Goal: Task Accomplishment & Management: Manage account settings

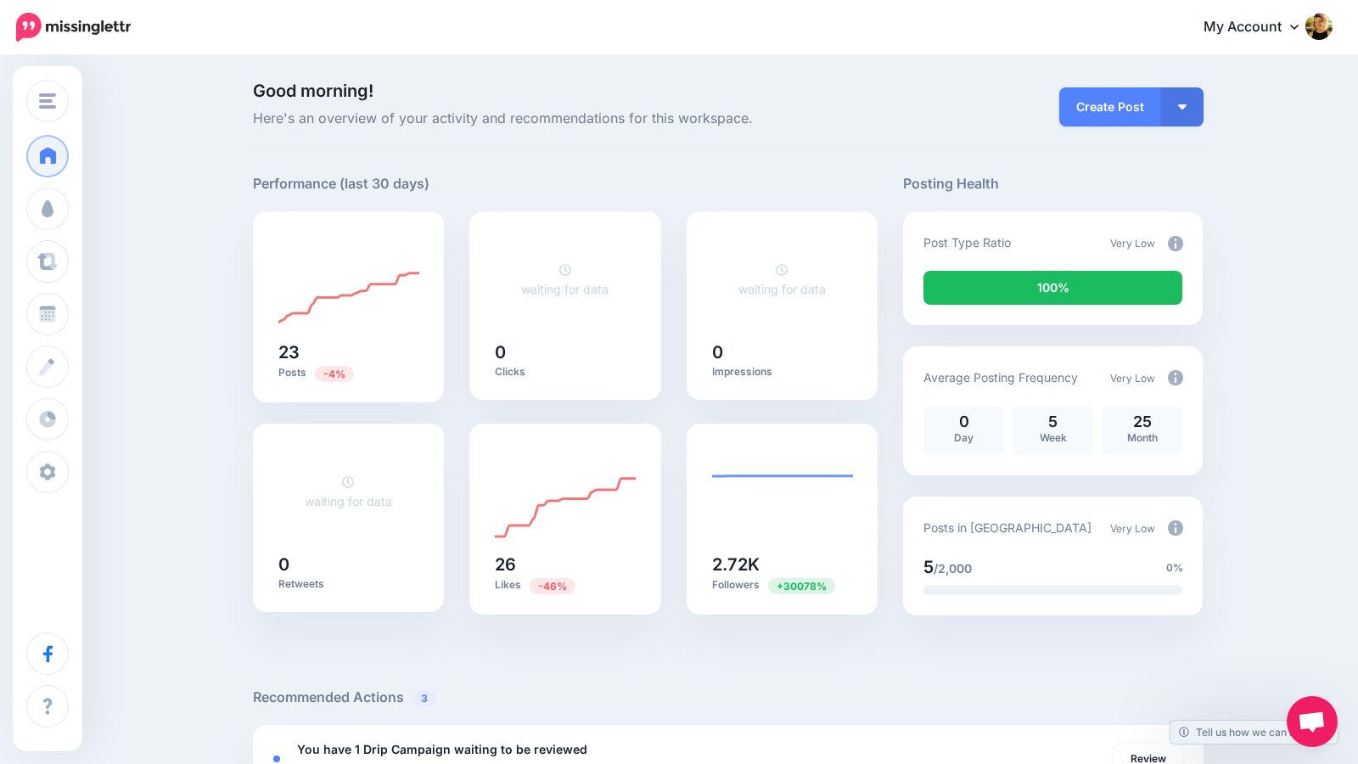
click at [1330, 28] on img at bounding box center [1319, 26] width 27 height 27
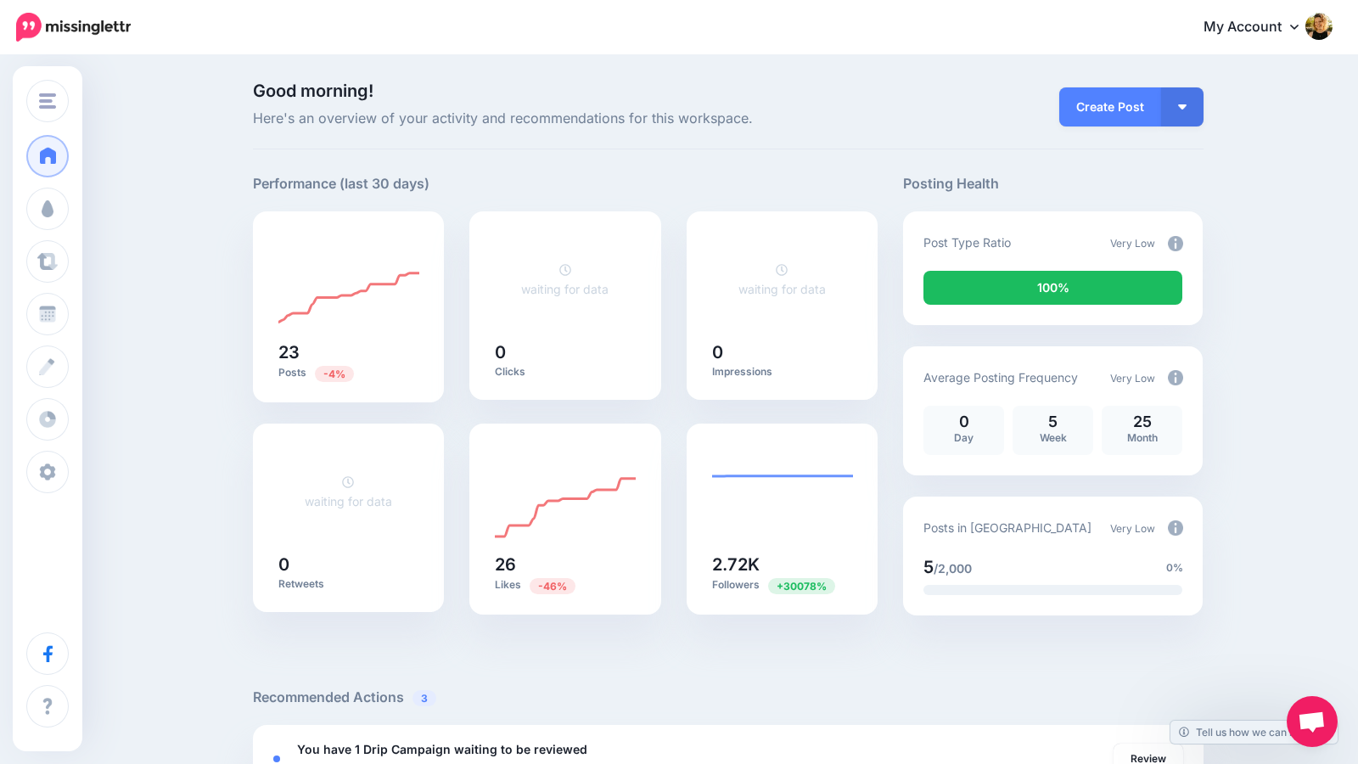
click at [882, 136] on div "Good morning! Here's an overview of your activity and recommendations for this …" at bounding box center [728, 115] width 951 height 67
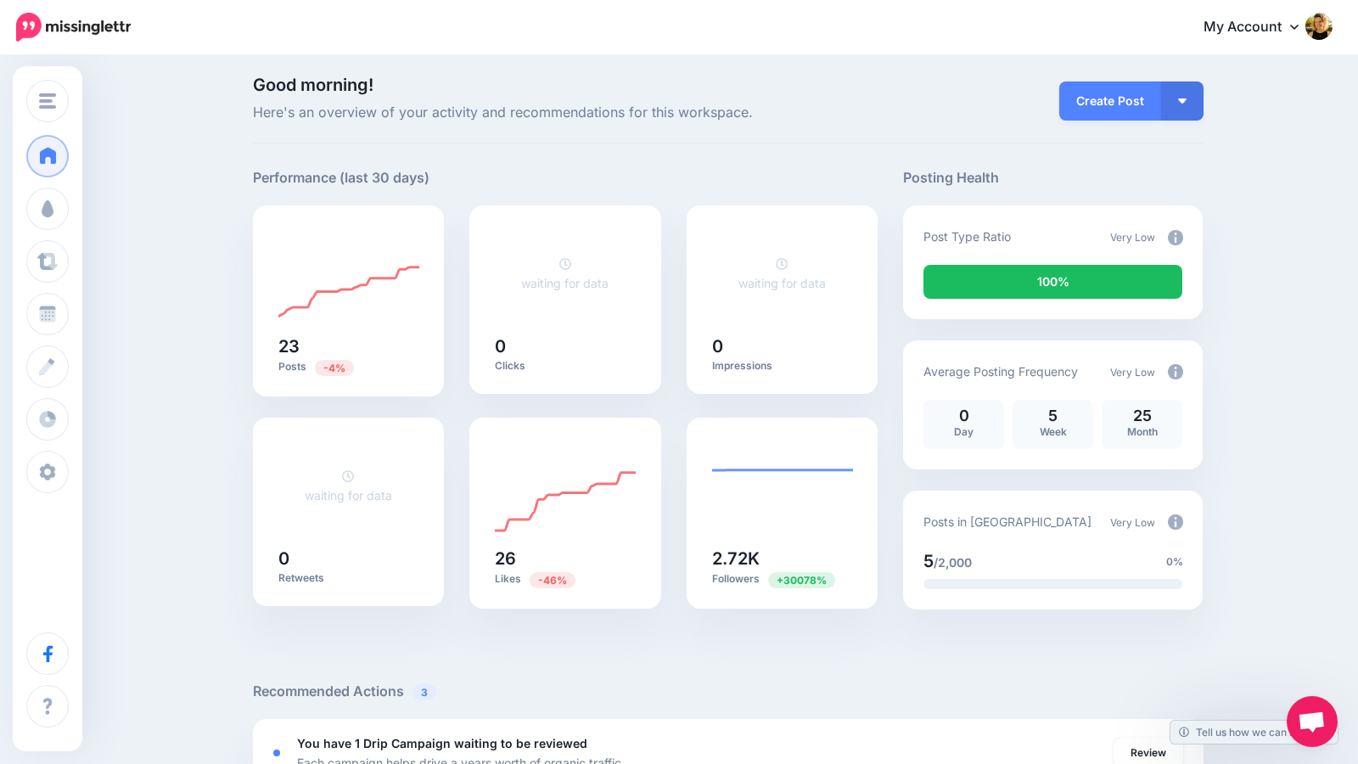
scroll to position [8, 0]
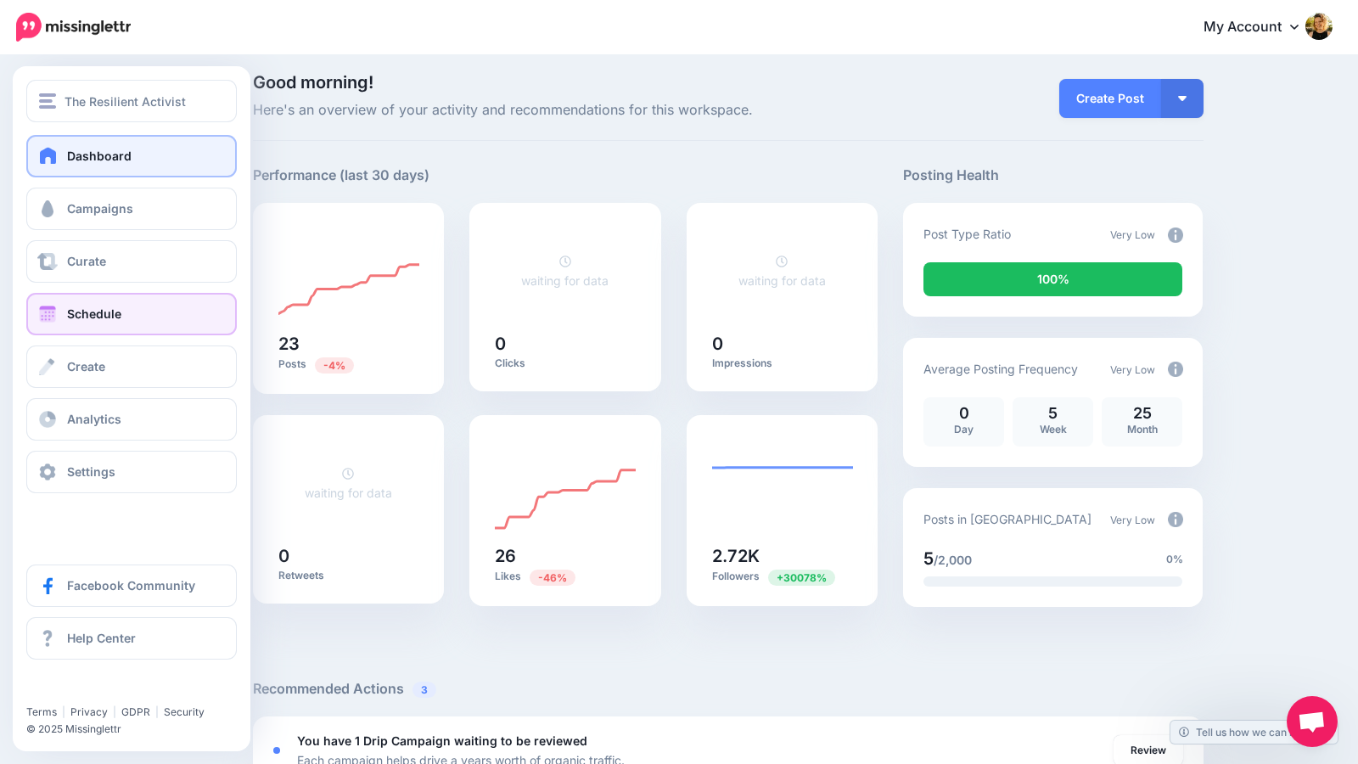
click at [66, 318] on link "Schedule" at bounding box center [131, 314] width 211 height 42
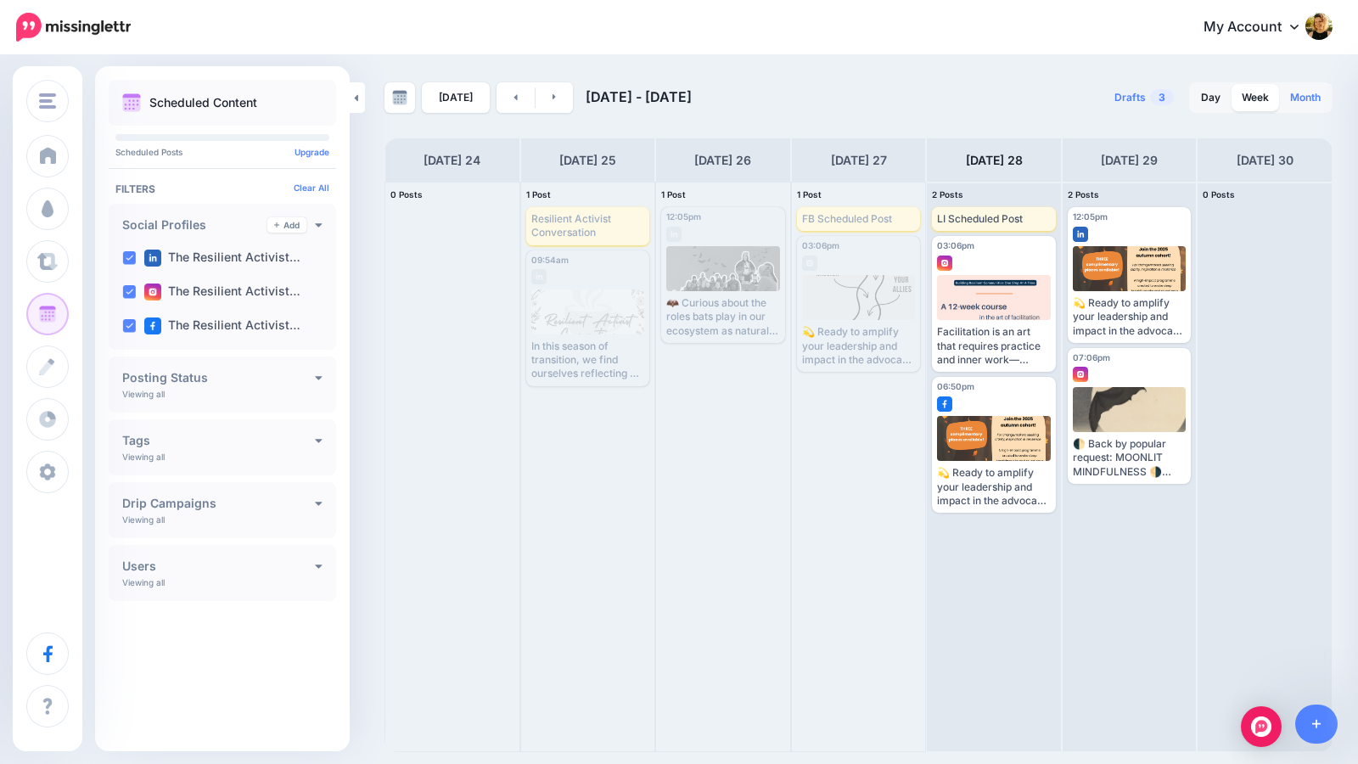
click at [1295, 104] on link "Month" at bounding box center [1305, 97] width 51 height 27
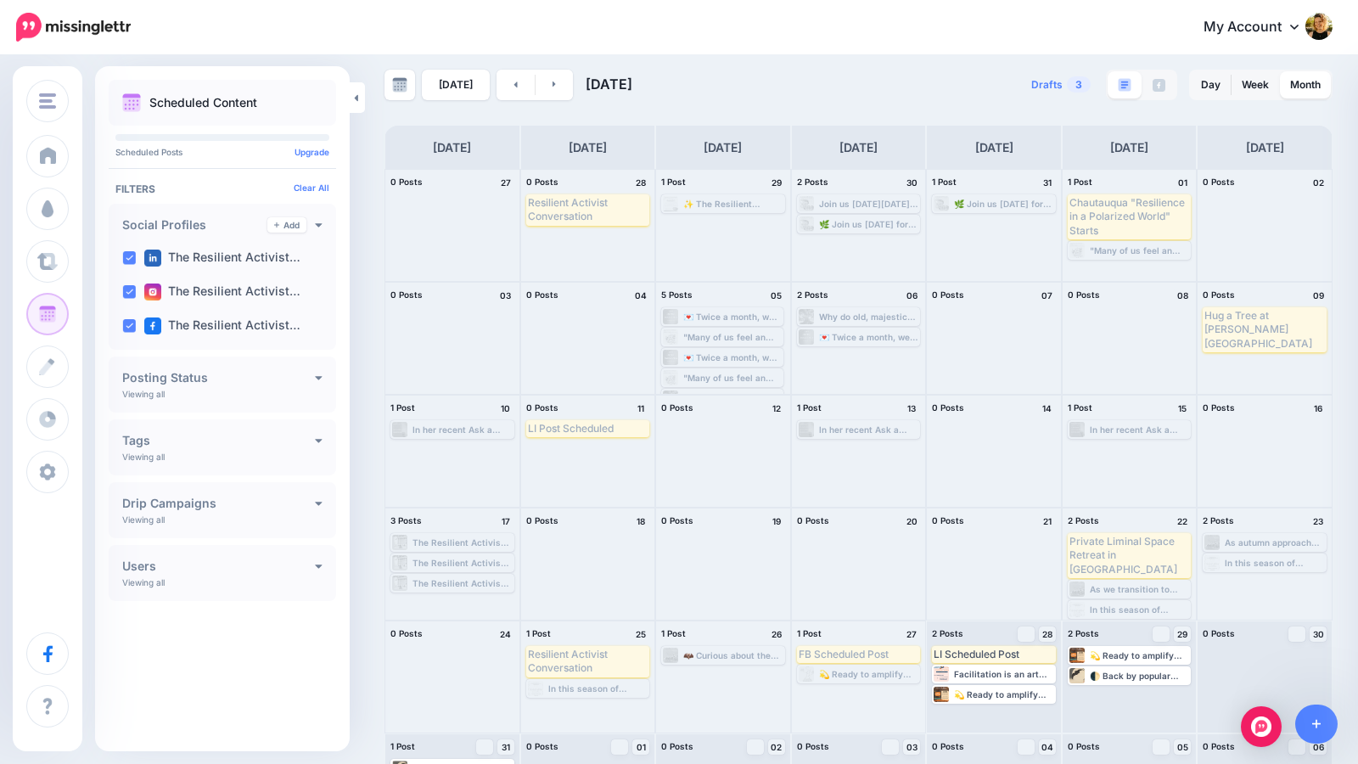
scroll to position [9, 0]
click at [351, 96] on link at bounding box center [357, 97] width 15 height 31
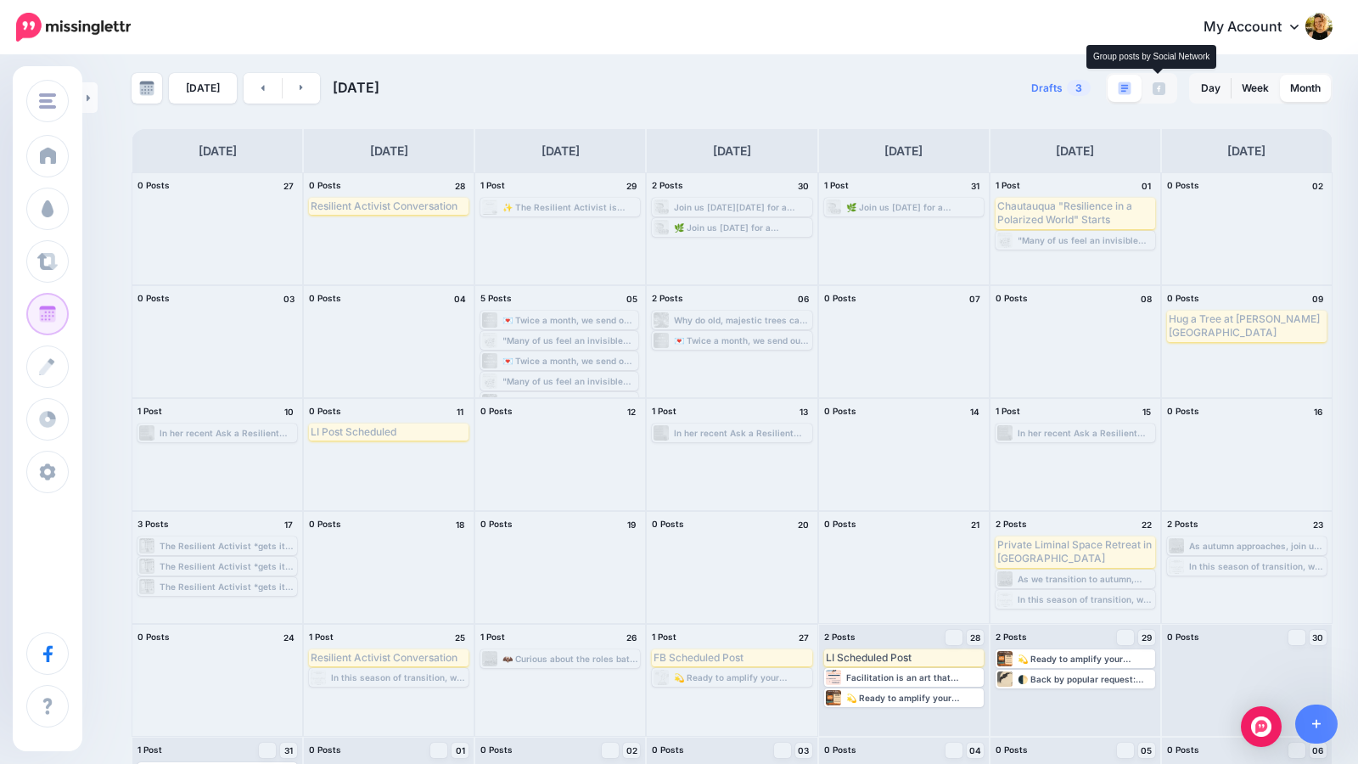
click at [1161, 85] on img at bounding box center [1159, 88] width 13 height 13
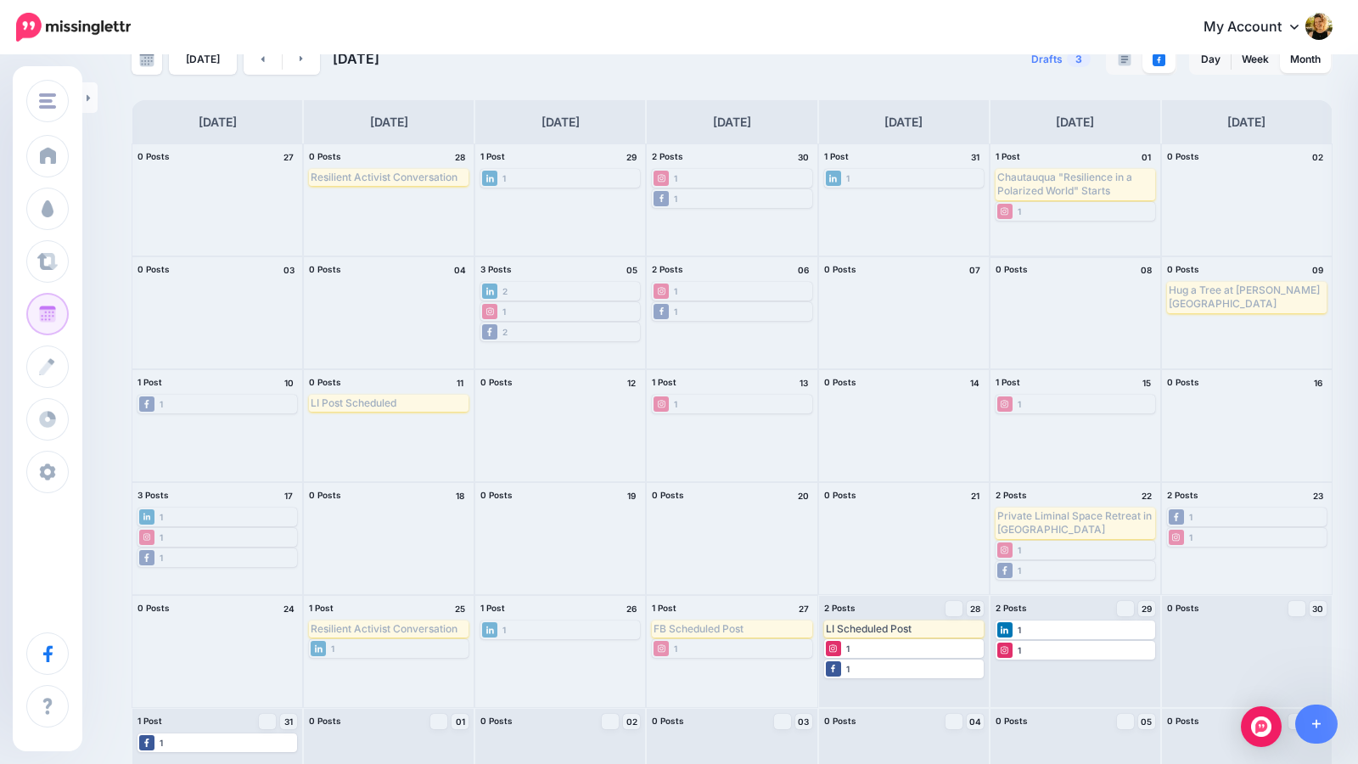
scroll to position [38, 0]
click at [768, 346] on div "1 Published Send Again 1 Published Send Again" at bounding box center [732, 312] width 170 height 111
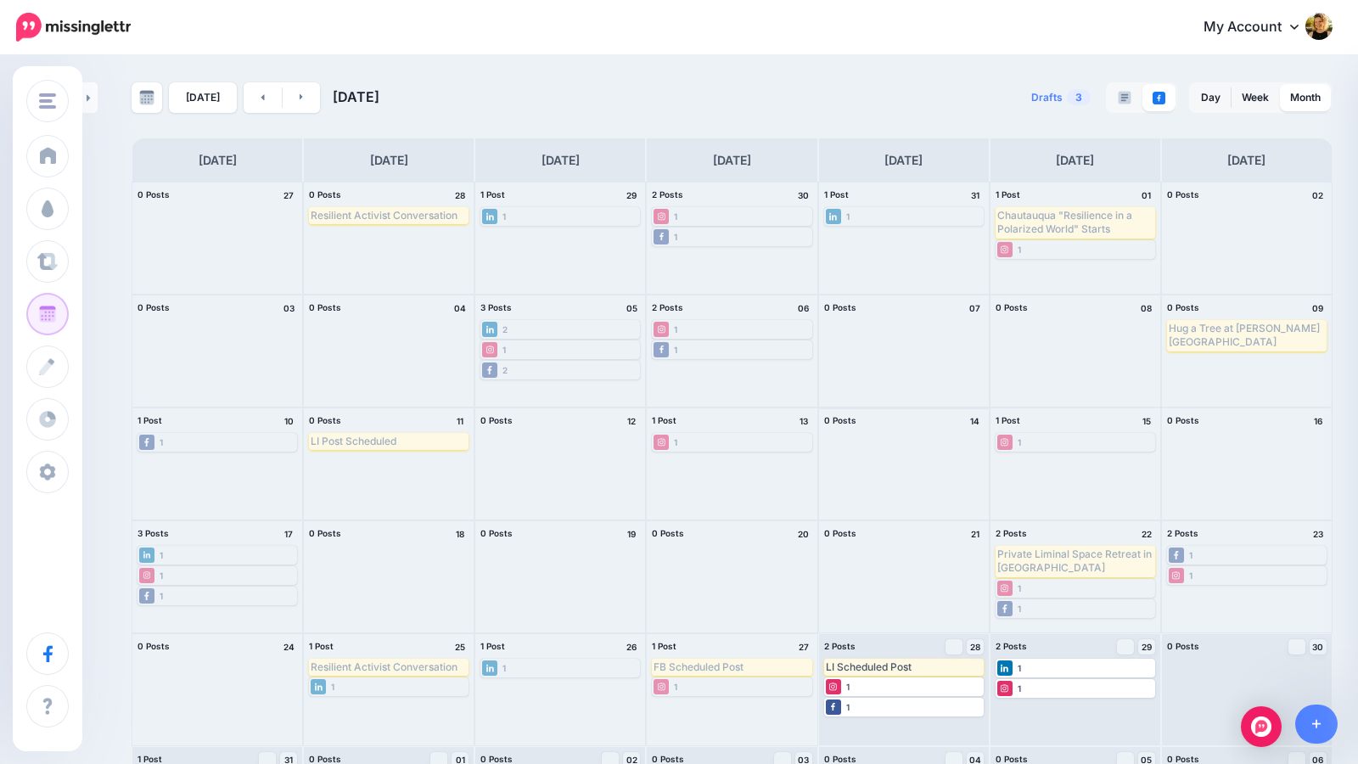
scroll to position [0, 0]
click at [1125, 101] on img at bounding box center [1125, 98] width 14 height 14
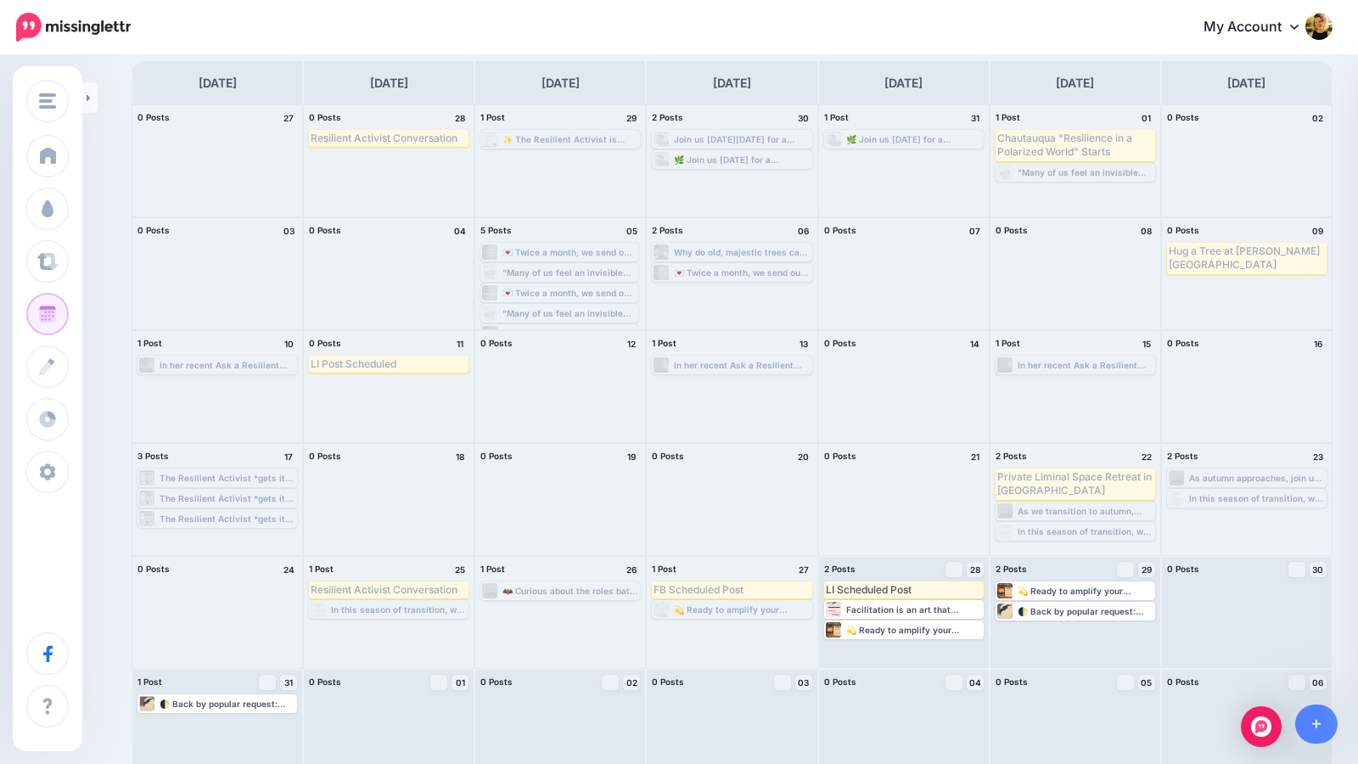
scroll to position [79, 0]
click at [899, 614] on div "Facilitation is an art that requires practice and inner work—helping create spa…" at bounding box center [904, 607] width 156 height 15
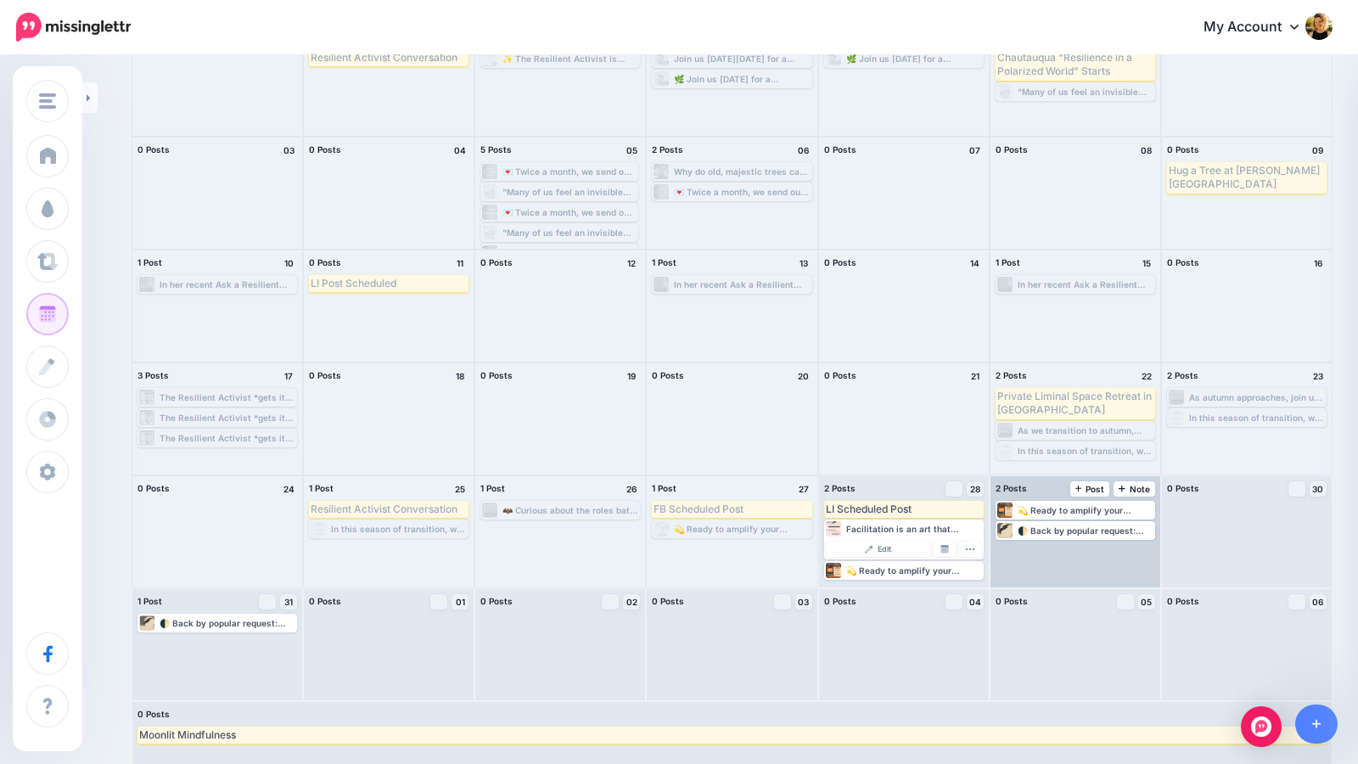
scroll to position [167, 0]
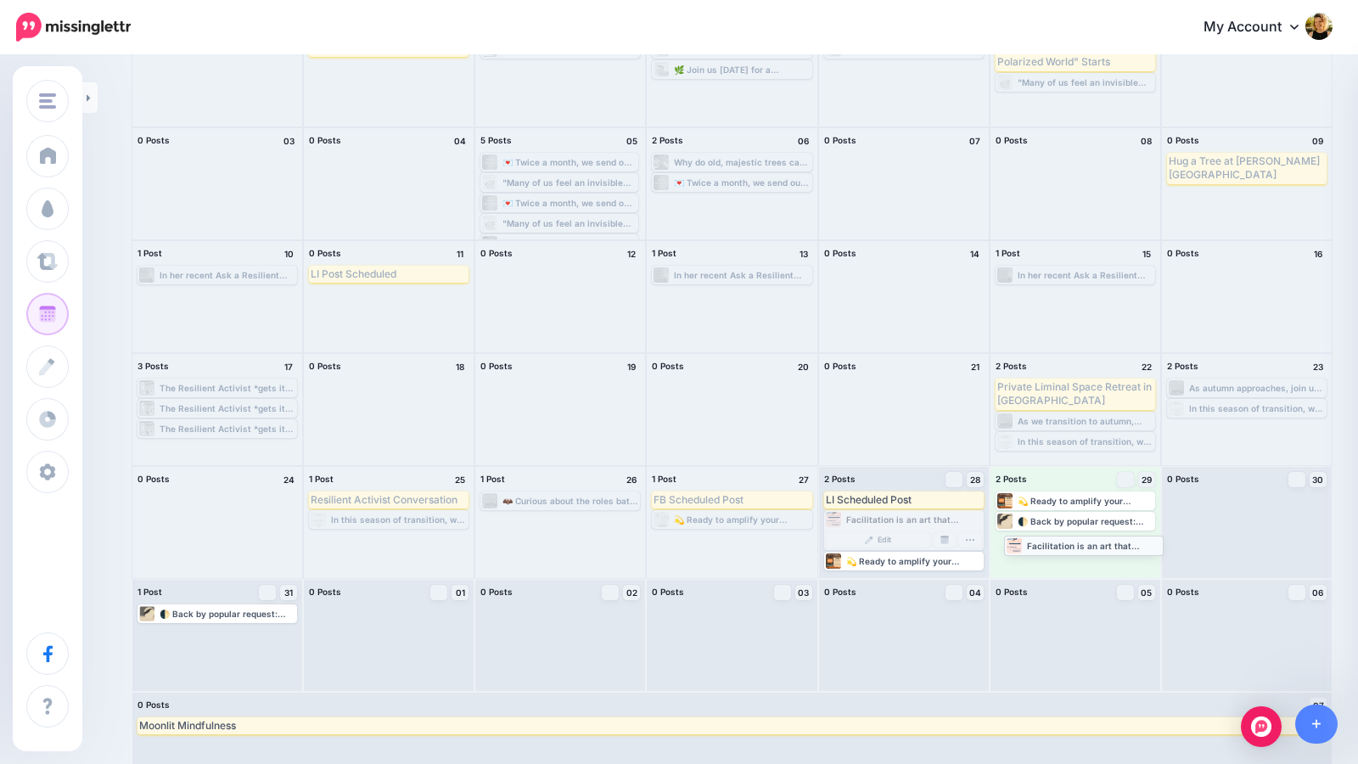
drag, startPoint x: 910, startPoint y: 517, endPoint x: 1090, endPoint y: 543, distance: 181.8
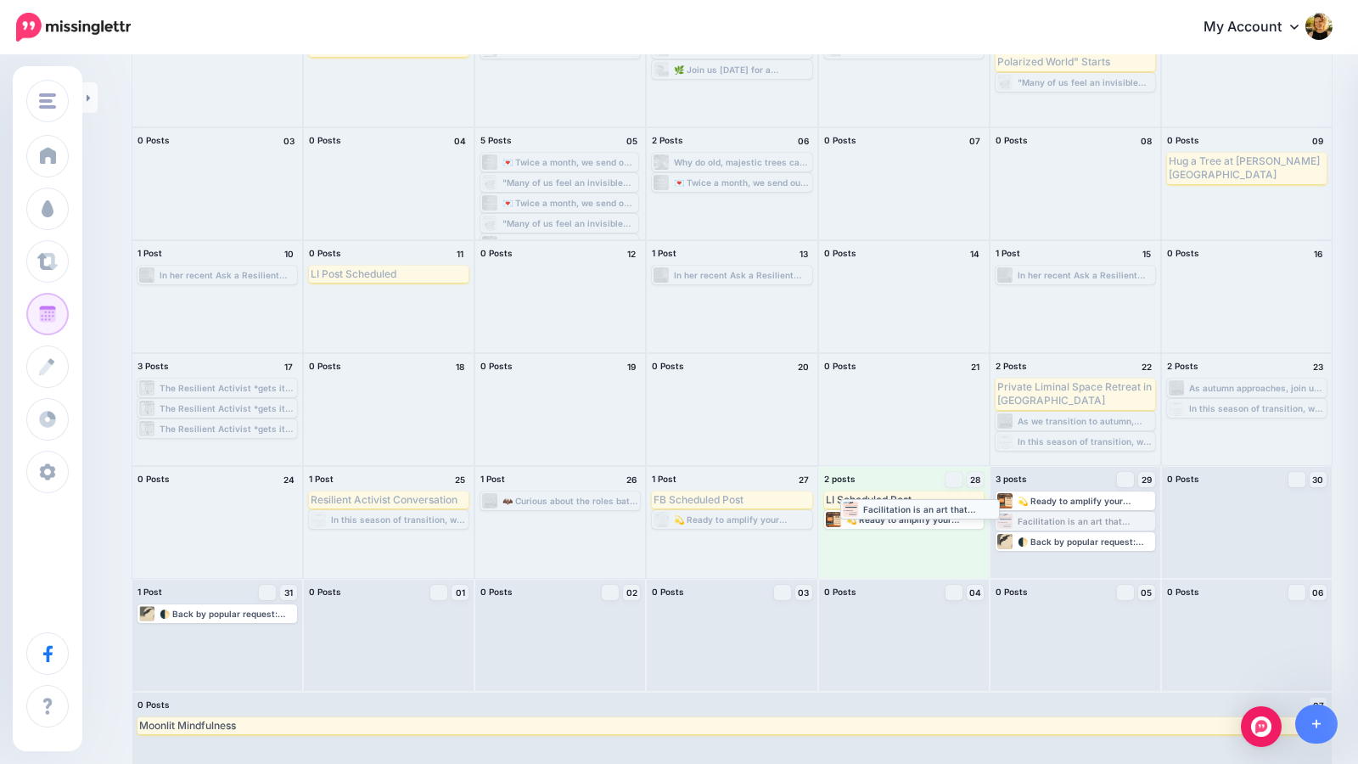
drag, startPoint x: 1094, startPoint y: 522, endPoint x: 924, endPoint y: 510, distance: 170.2
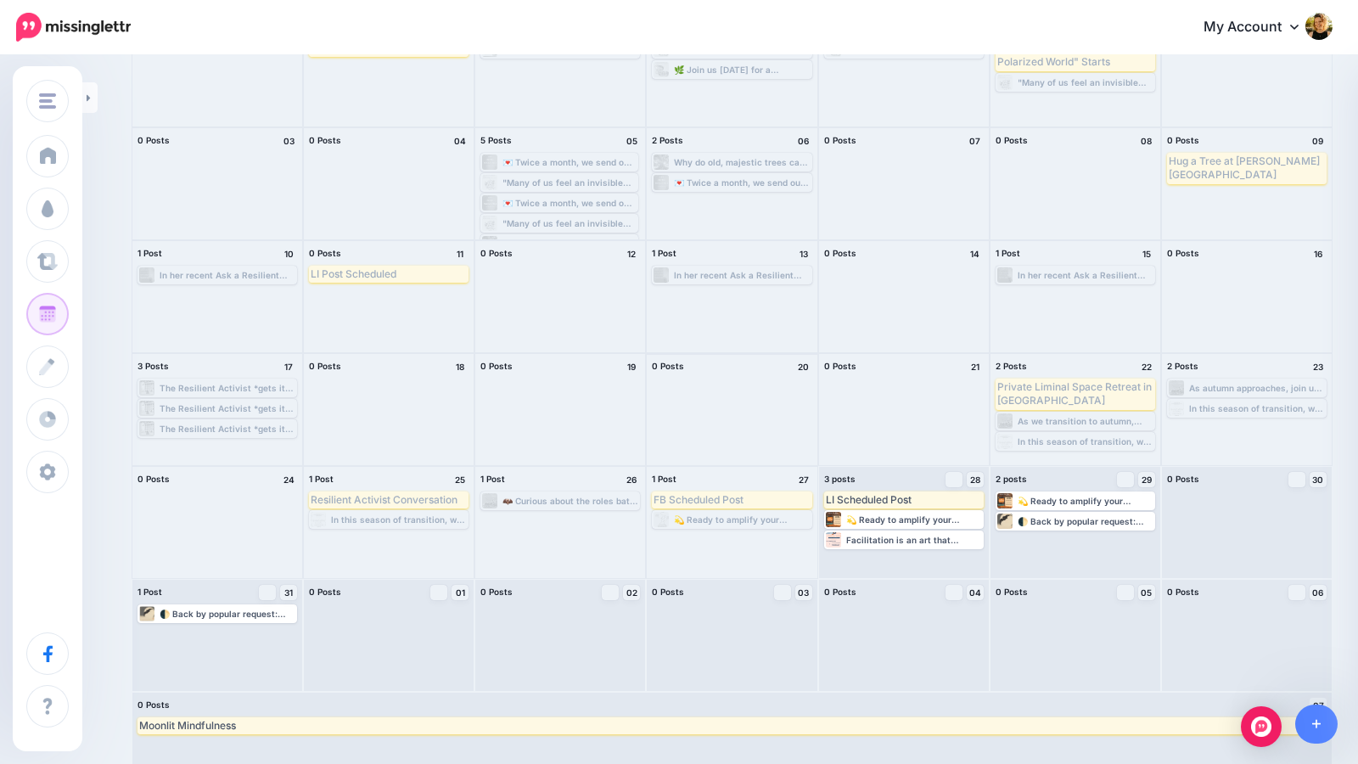
scroll to position [197, 0]
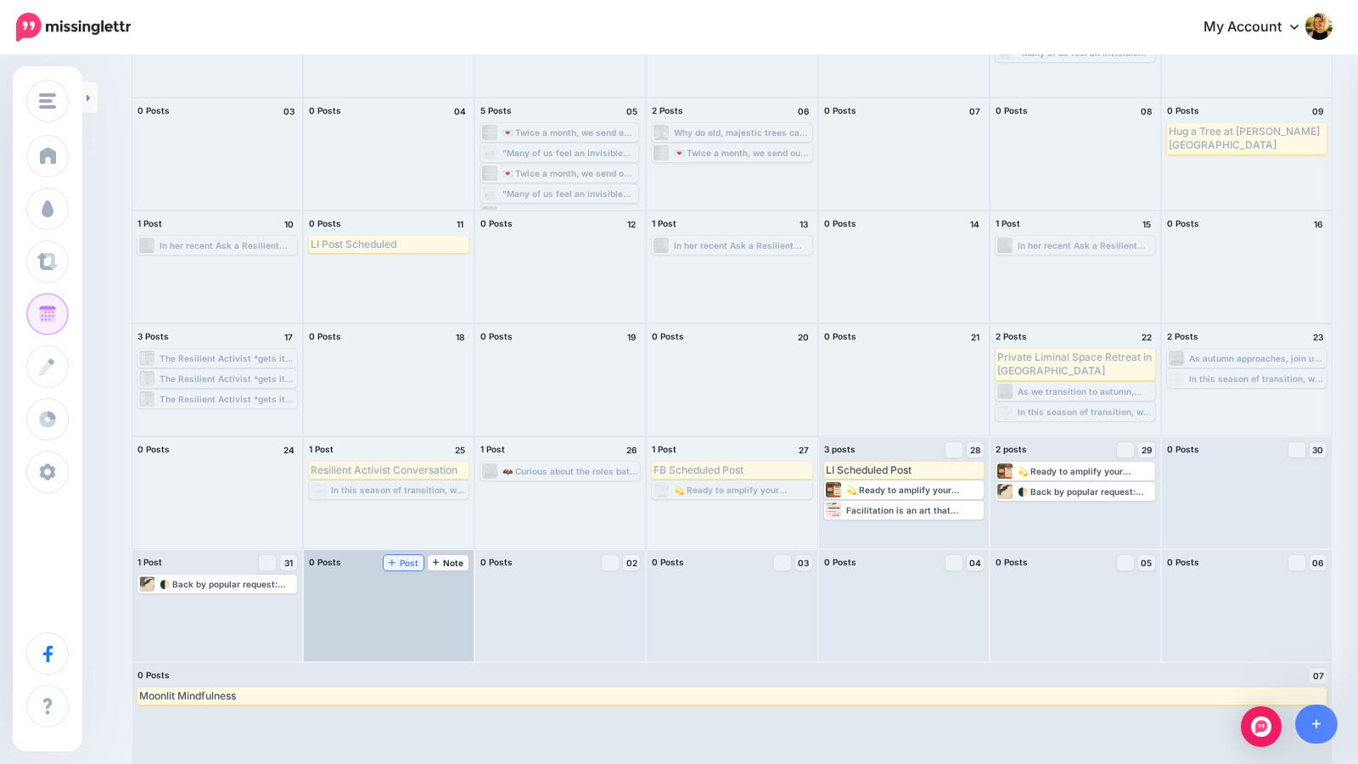
click at [415, 565] on span "Post" at bounding box center [404, 563] width 30 height 8
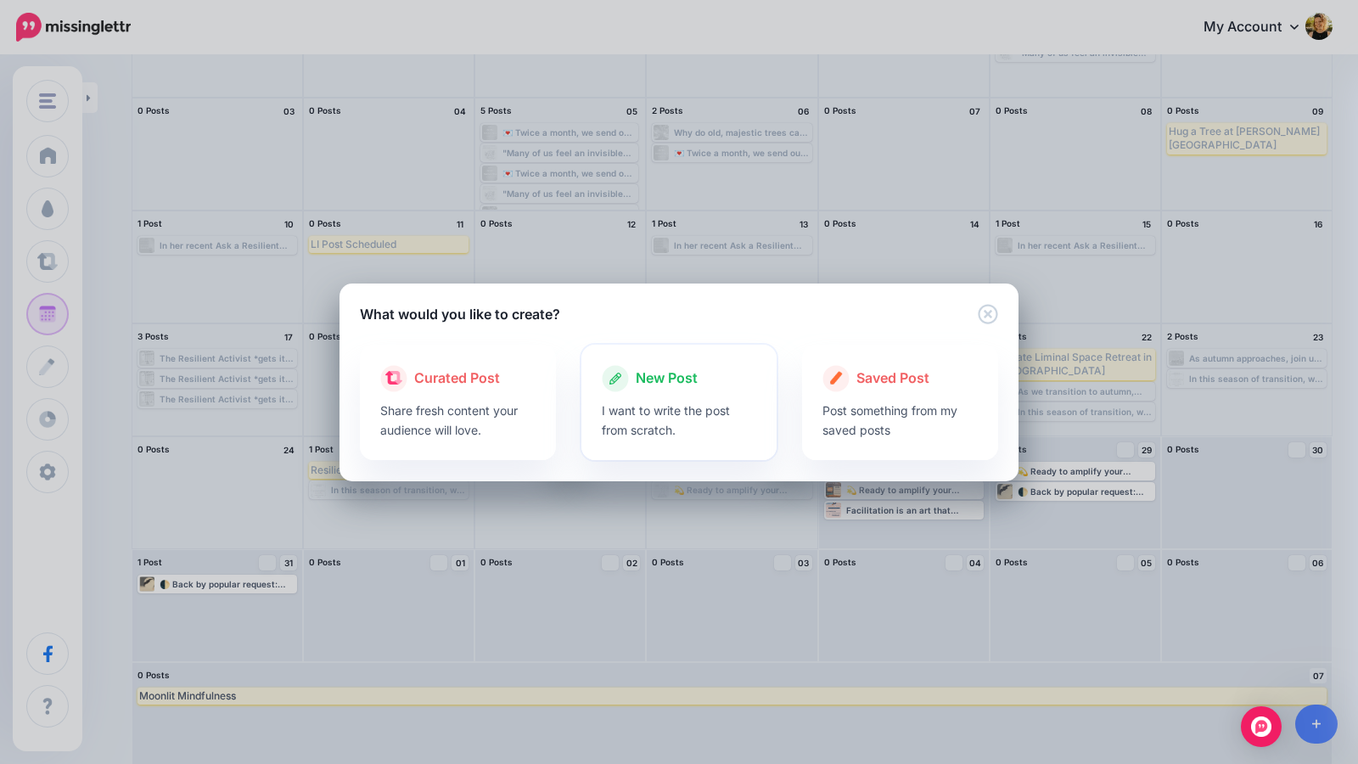
click at [602, 421] on p "I want to write the post from scratch." at bounding box center [679, 420] width 155 height 39
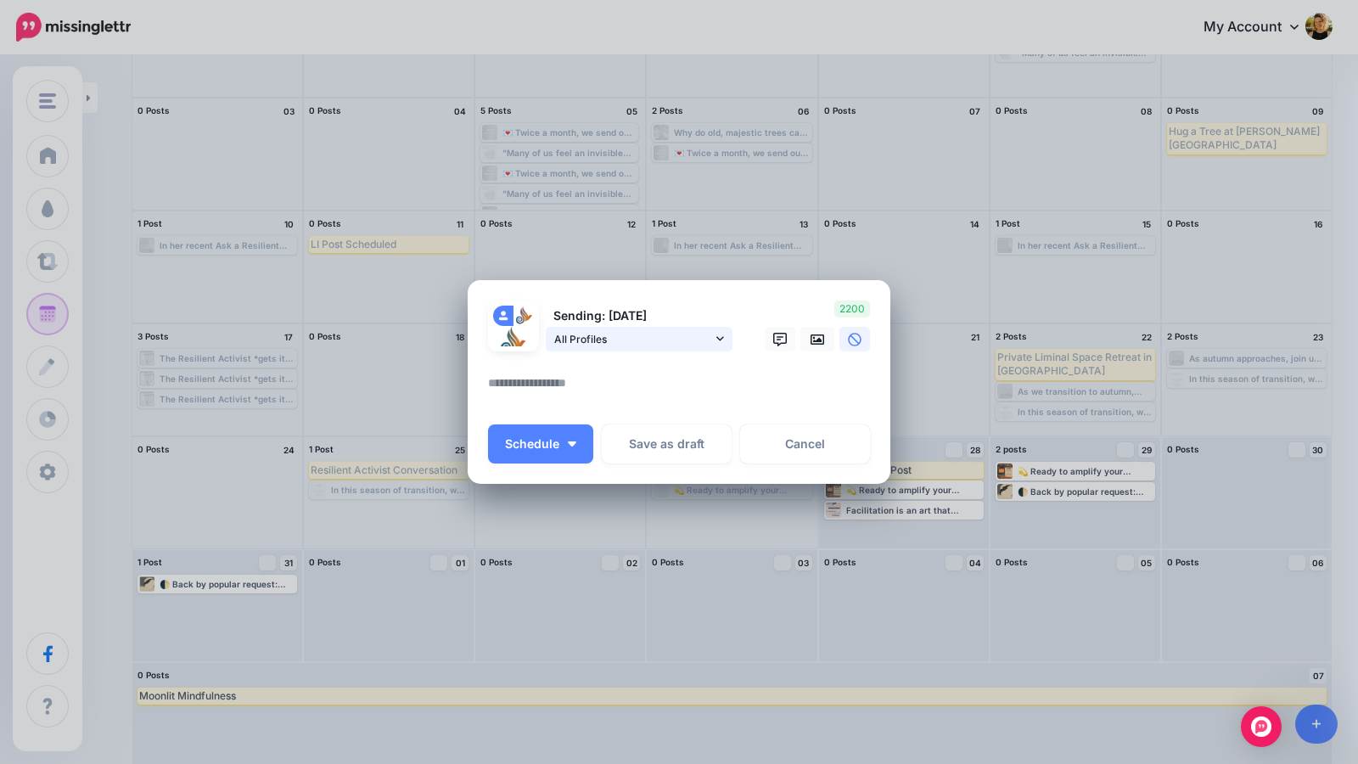
click at [634, 337] on span "All Profiles" at bounding box center [633, 339] width 158 height 18
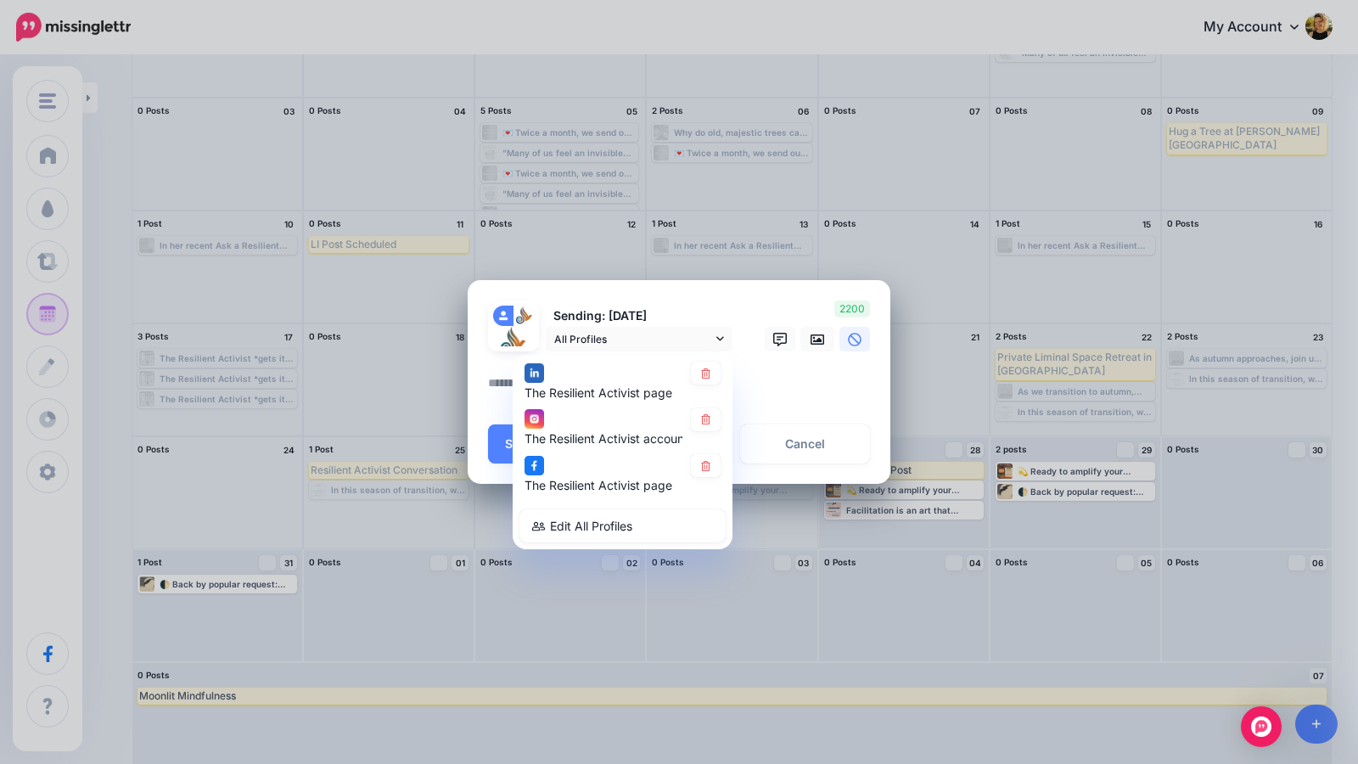
click at [704, 453] on div "The Resilient Activist page The Resilient Activist account" at bounding box center [623, 452] width 220 height 194
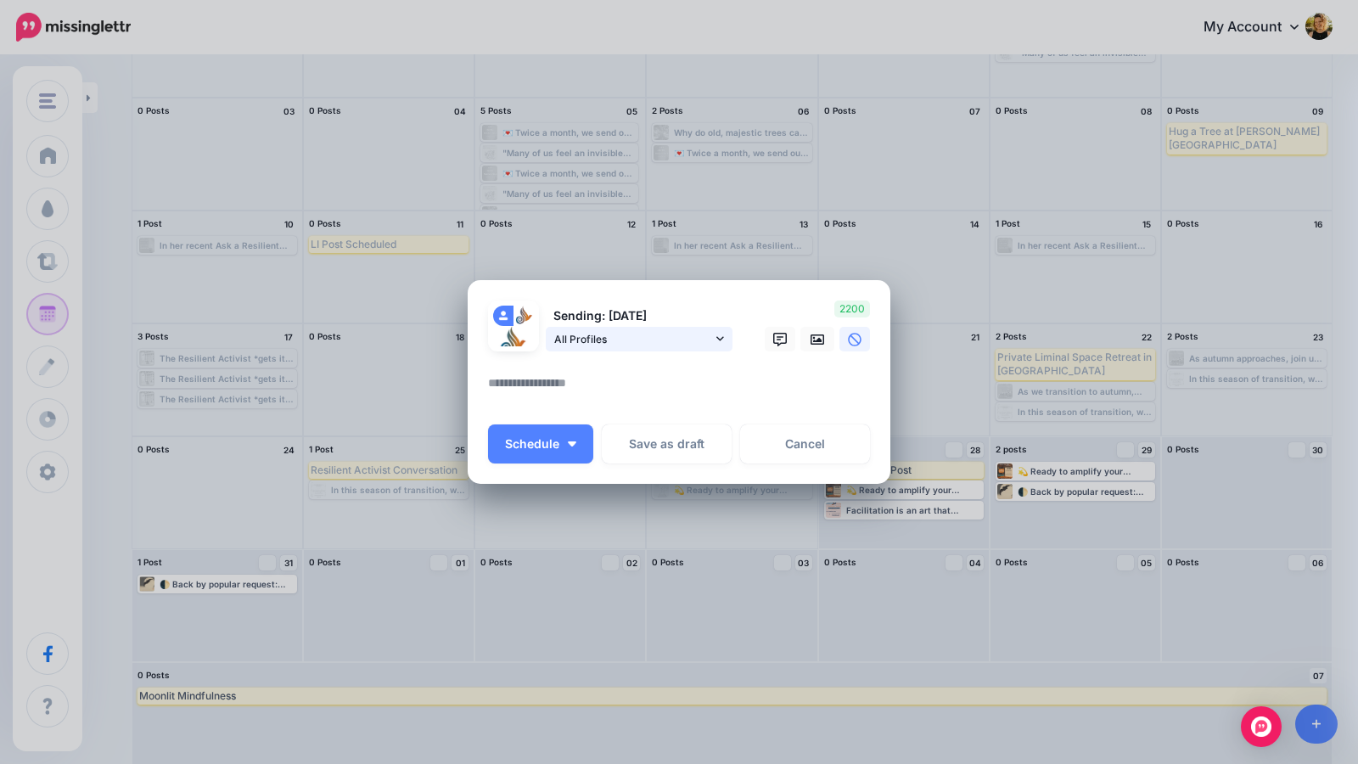
click at [680, 342] on span "All Profiles" at bounding box center [633, 339] width 158 height 18
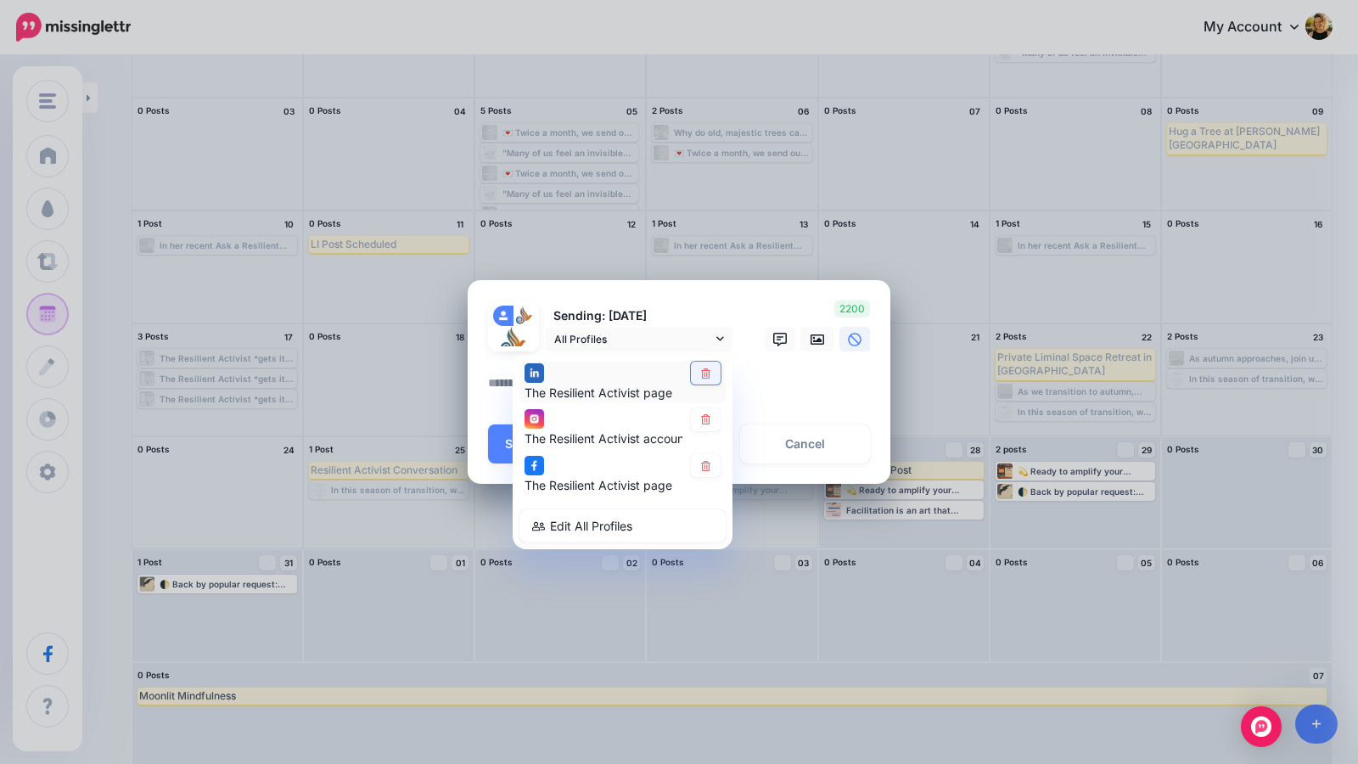
click at [700, 375] on icon at bounding box center [706, 373] width 13 height 10
click at [708, 470] on icon at bounding box center [706, 466] width 13 height 10
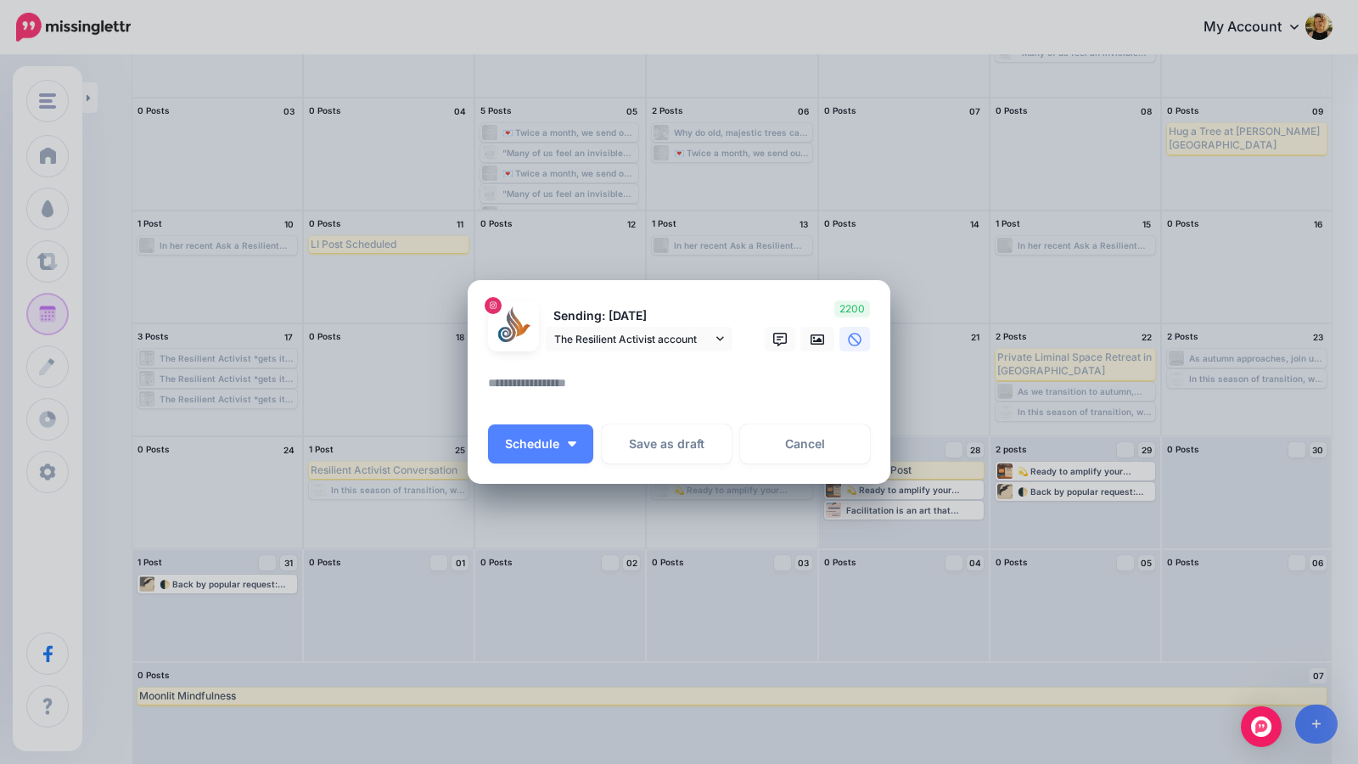
click at [740, 397] on textarea at bounding box center [683, 389] width 391 height 33
type textarea "**********"
click at [812, 337] on icon at bounding box center [818, 340] width 14 height 10
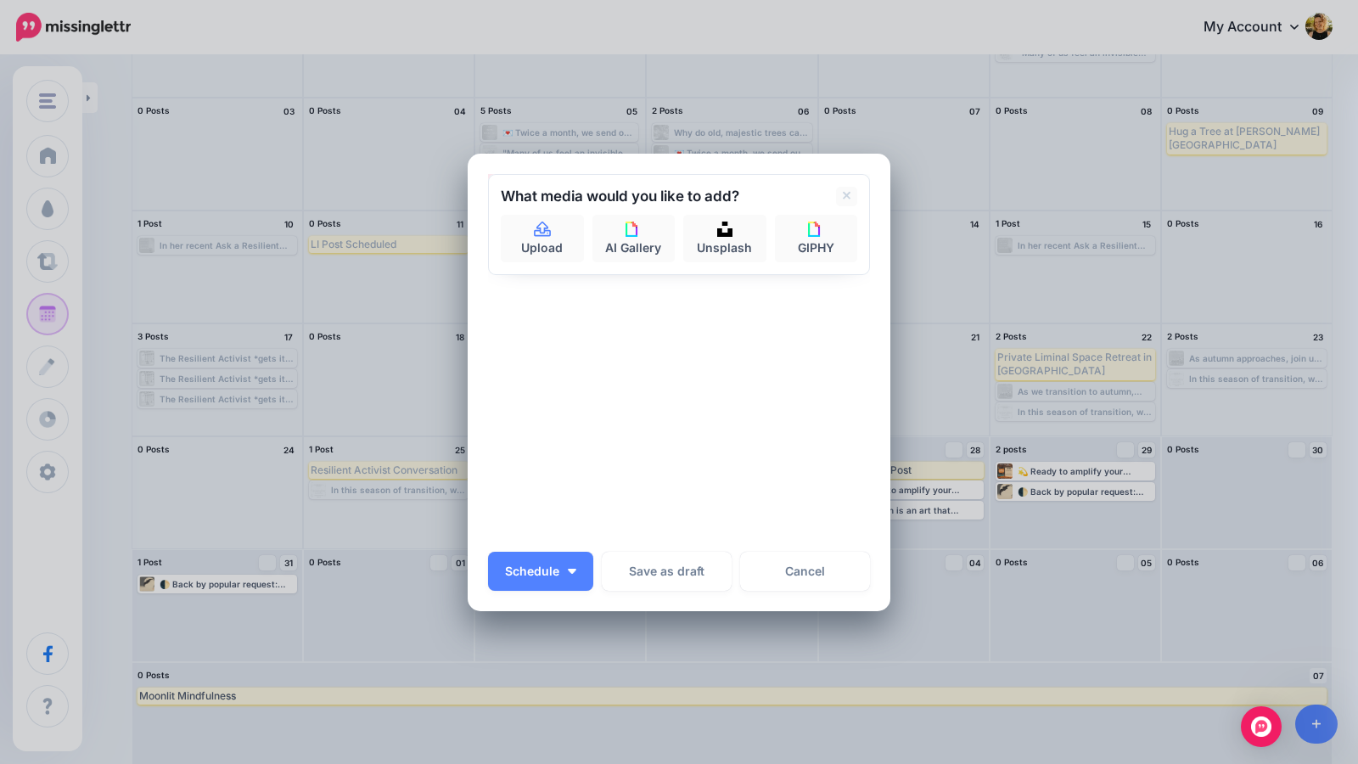
click at [806, 360] on div "Sending: 1st Sep The Resilient Activist account The Resilient Activist page" at bounding box center [679, 357] width 382 height 366
click at [724, 348] on div "Sending: 1st Sep The Resilient Activist account The Resilient Activist page" at bounding box center [679, 357] width 382 height 366
click at [790, 569] on link "Cancel" at bounding box center [805, 571] width 130 height 39
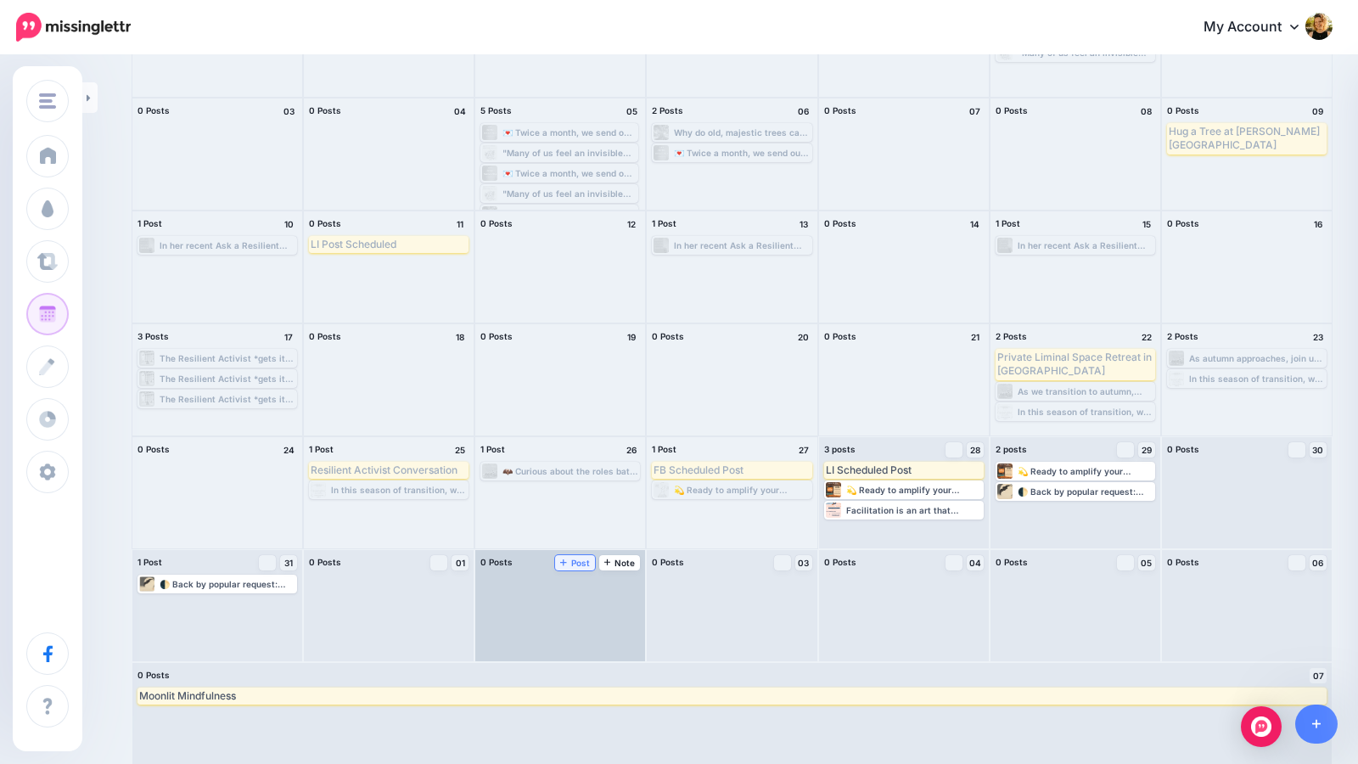
click at [583, 565] on span "Post" at bounding box center [575, 563] width 30 height 8
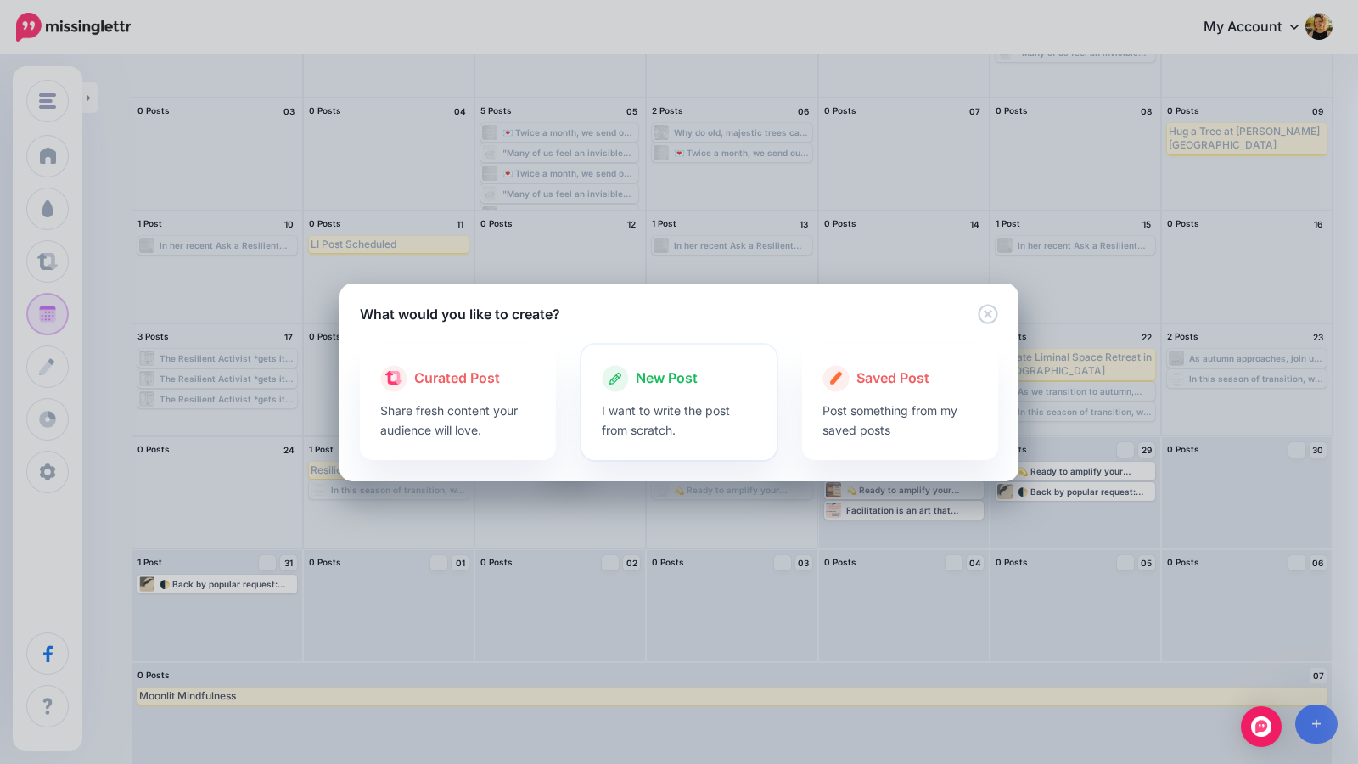
click at [678, 385] on span "New Post" at bounding box center [667, 379] width 62 height 22
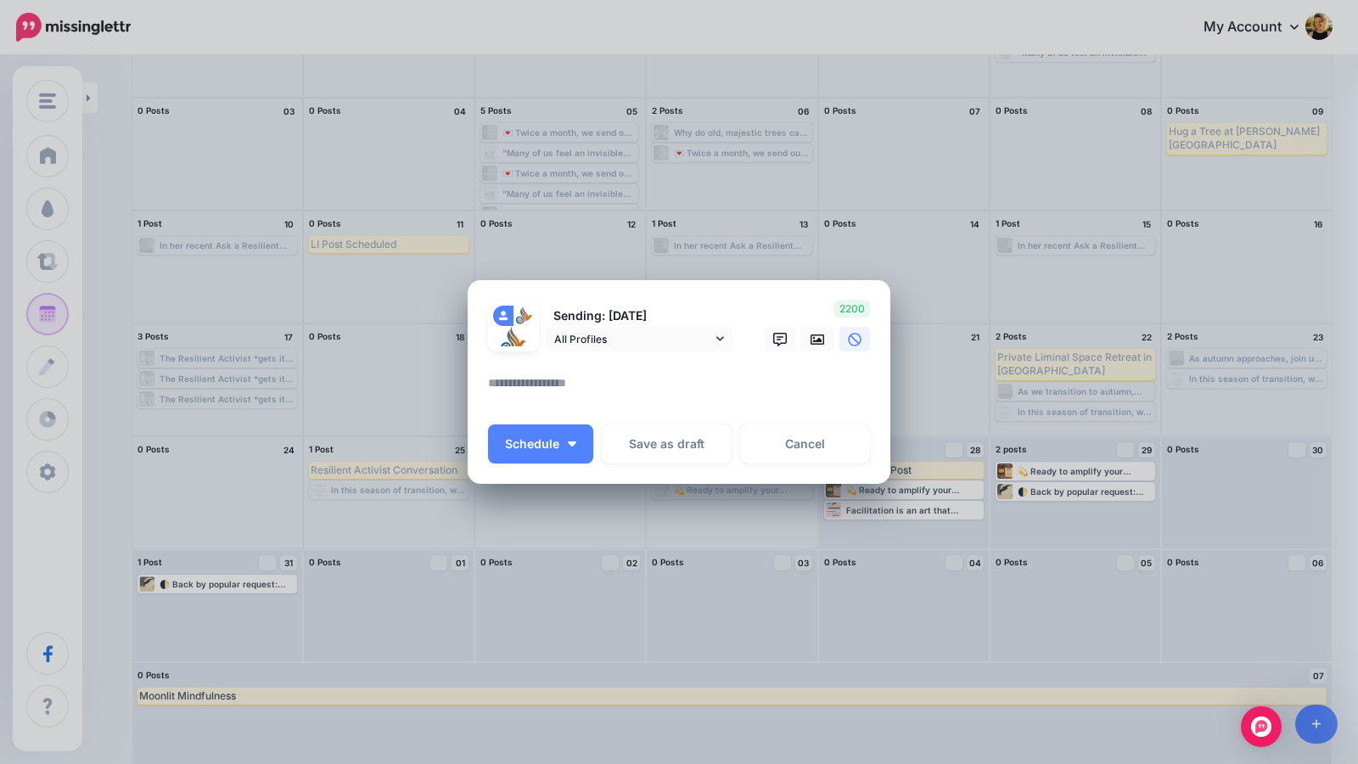
click at [608, 393] on textarea at bounding box center [683, 389] width 391 height 33
type textarea "*********"
click at [625, 351] on link "All Profiles" at bounding box center [639, 339] width 187 height 25
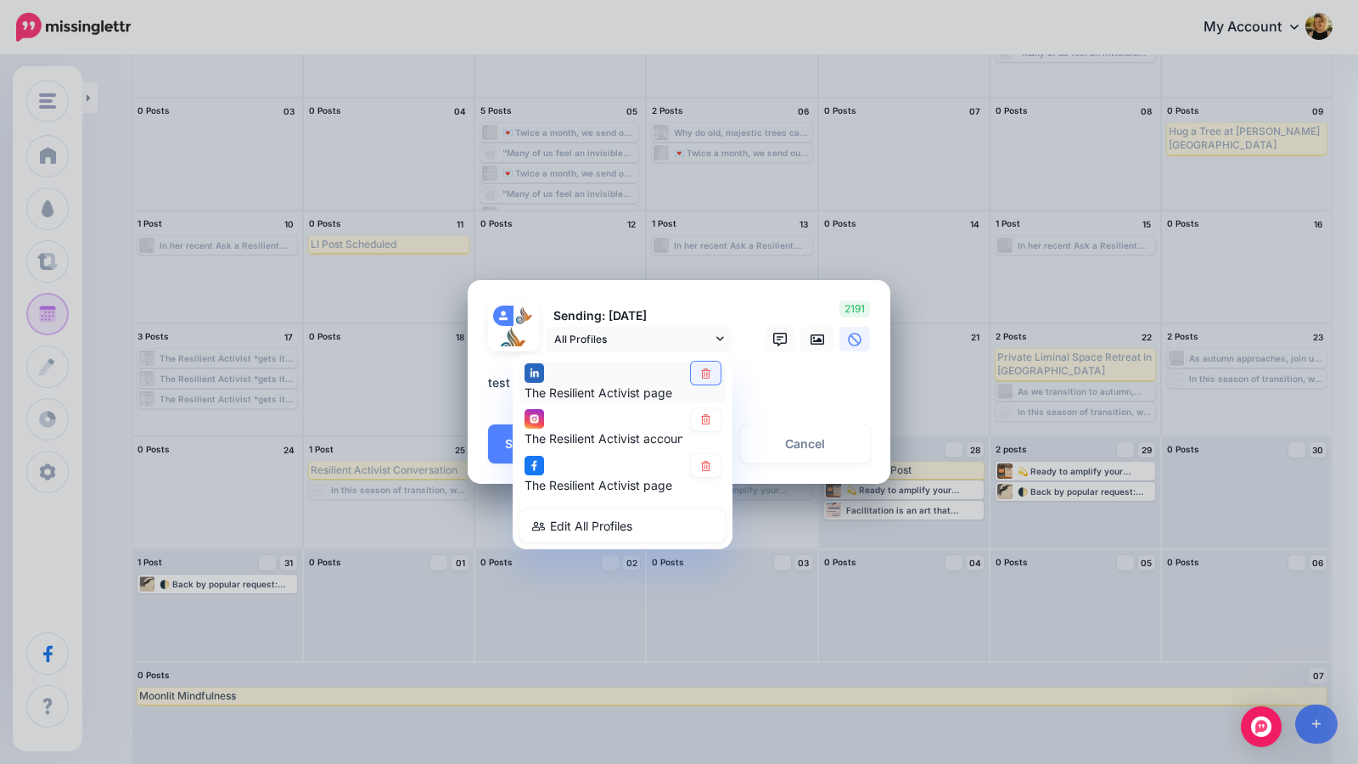
click at [697, 372] on link at bounding box center [706, 373] width 30 height 23
click at [706, 472] on link at bounding box center [706, 466] width 30 height 23
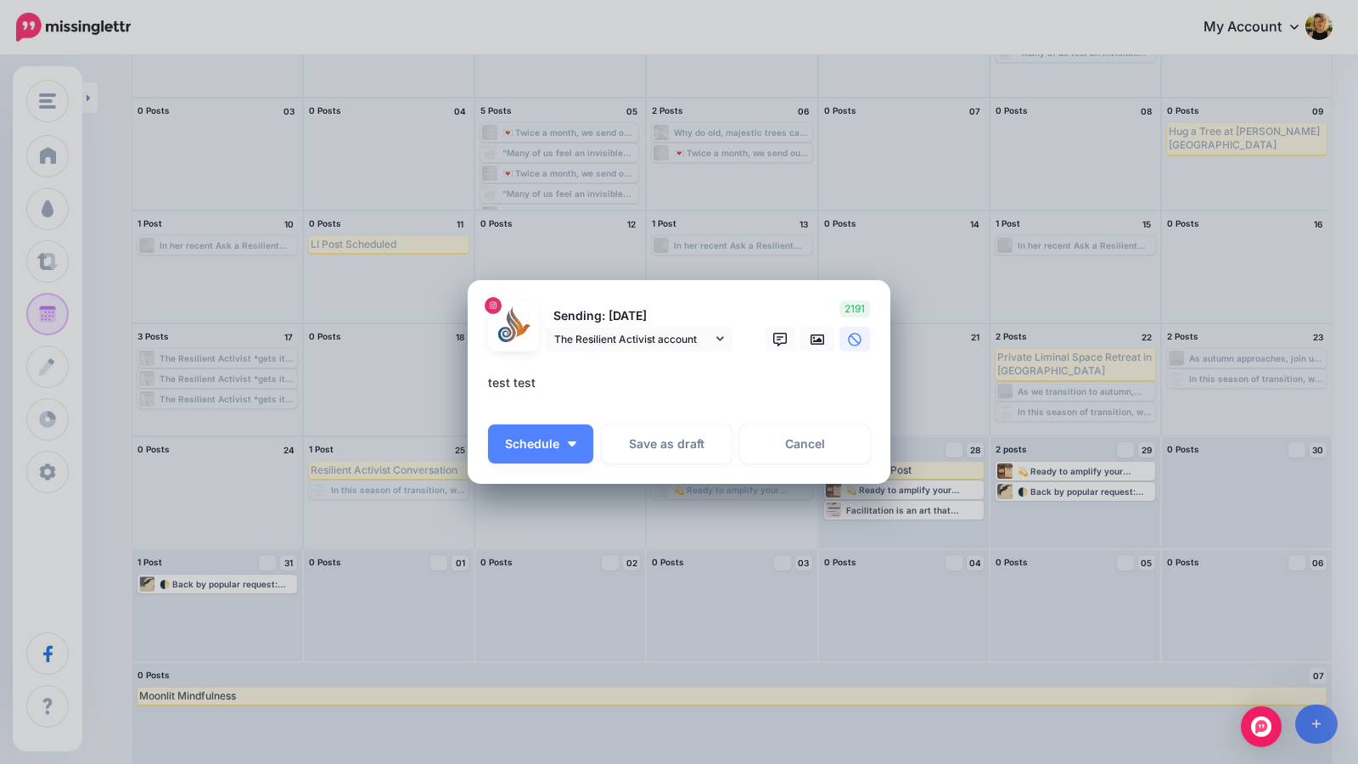
click at [761, 393] on textarea "*********" at bounding box center [683, 389] width 391 height 33
click at [540, 440] on span "Schedule" at bounding box center [532, 444] width 54 height 12
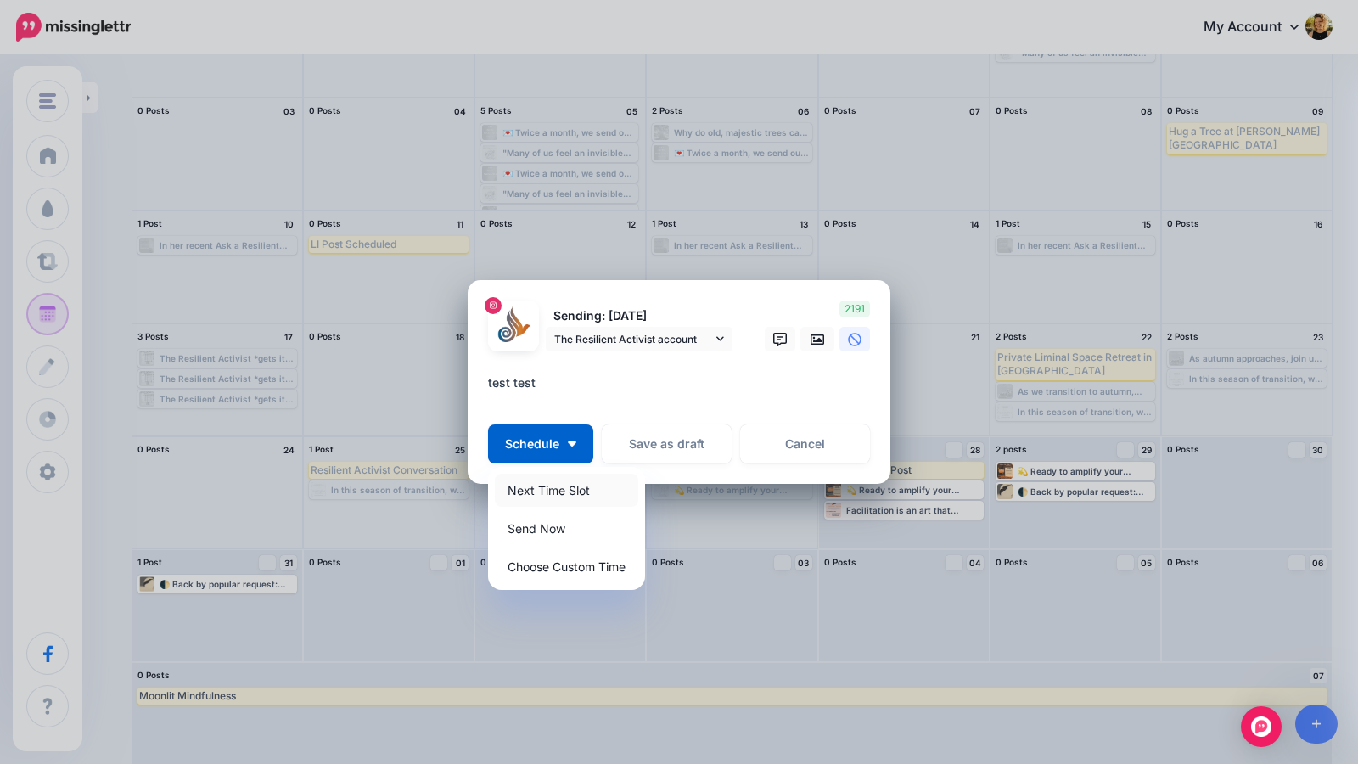
click at [560, 487] on link "Next Time Slot" at bounding box center [566, 490] width 143 height 33
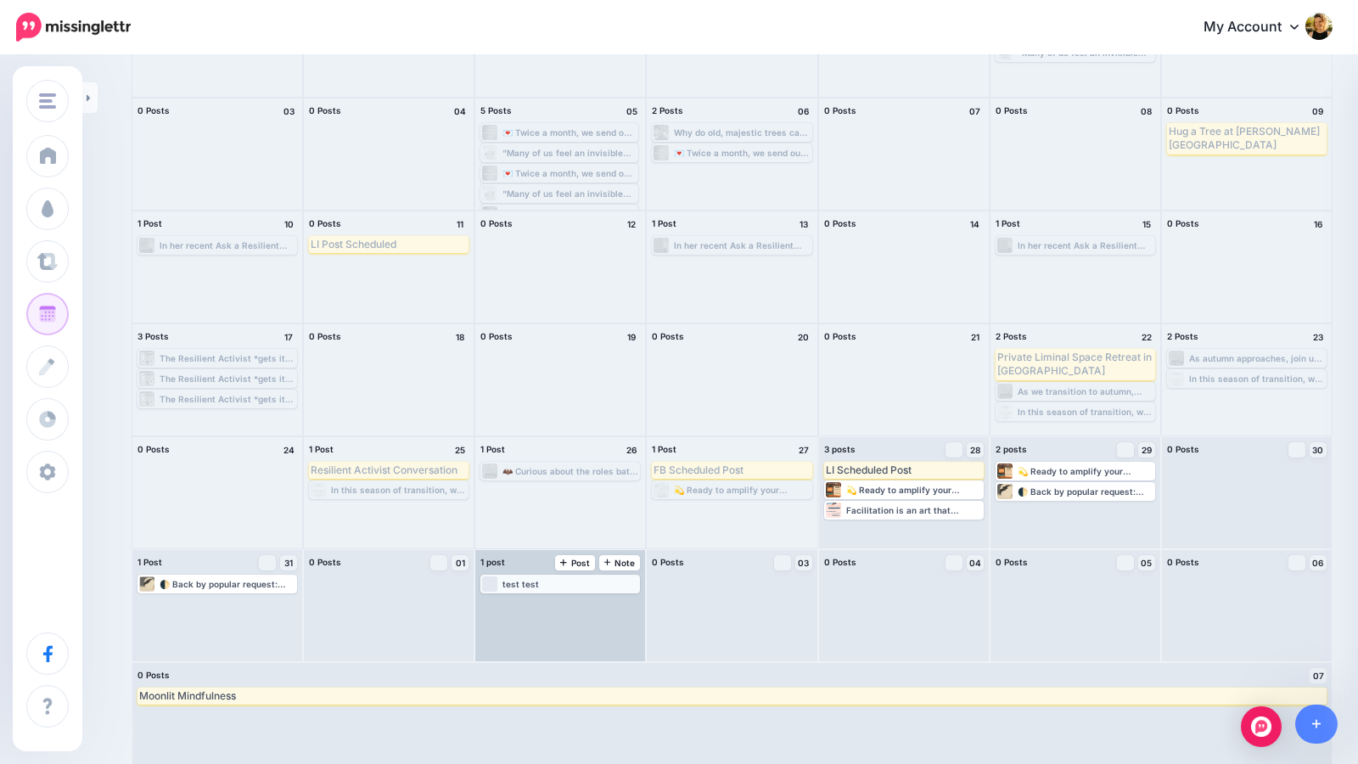
click at [534, 588] on div "test test" at bounding box center [521, 584] width 37 height 10
click at [562, 605] on link "Edit" at bounding box center [535, 604] width 104 height 15
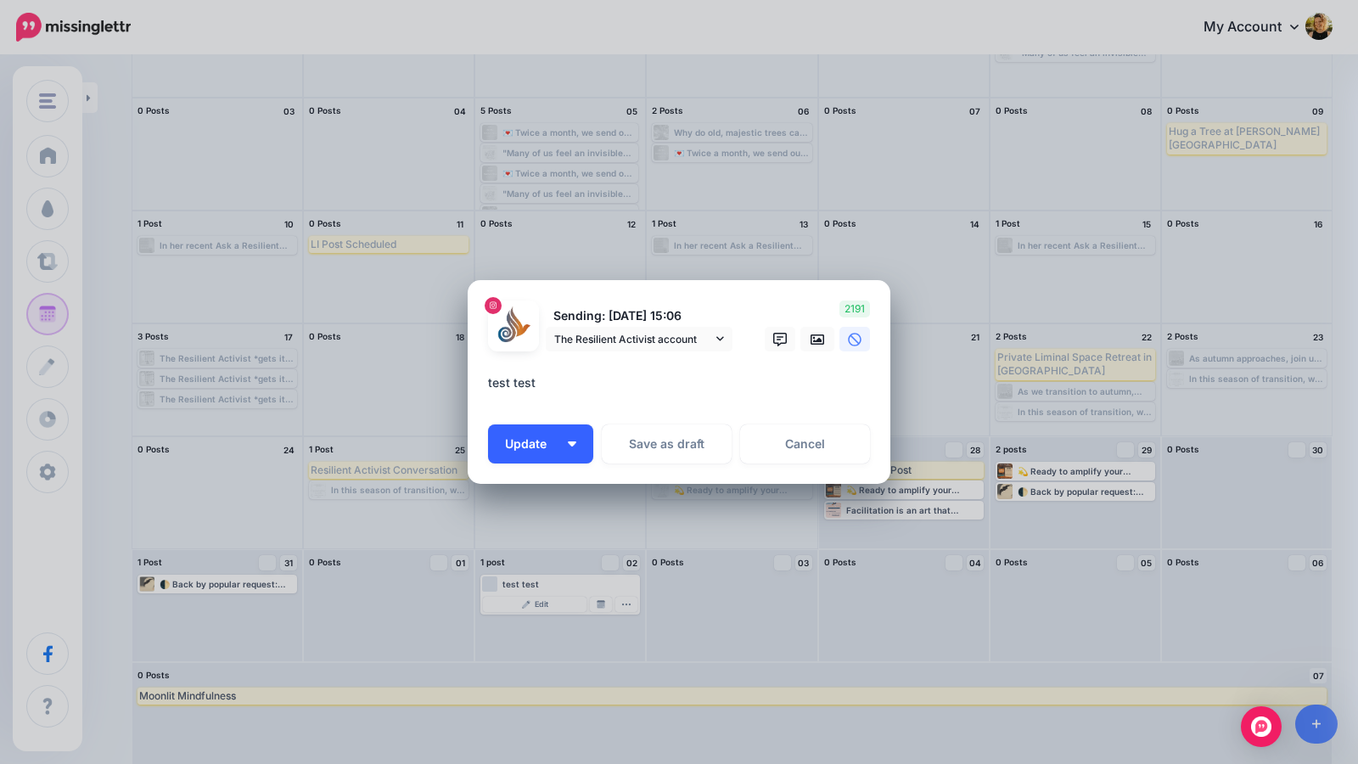
click at [541, 452] on button "Update" at bounding box center [540, 444] width 105 height 39
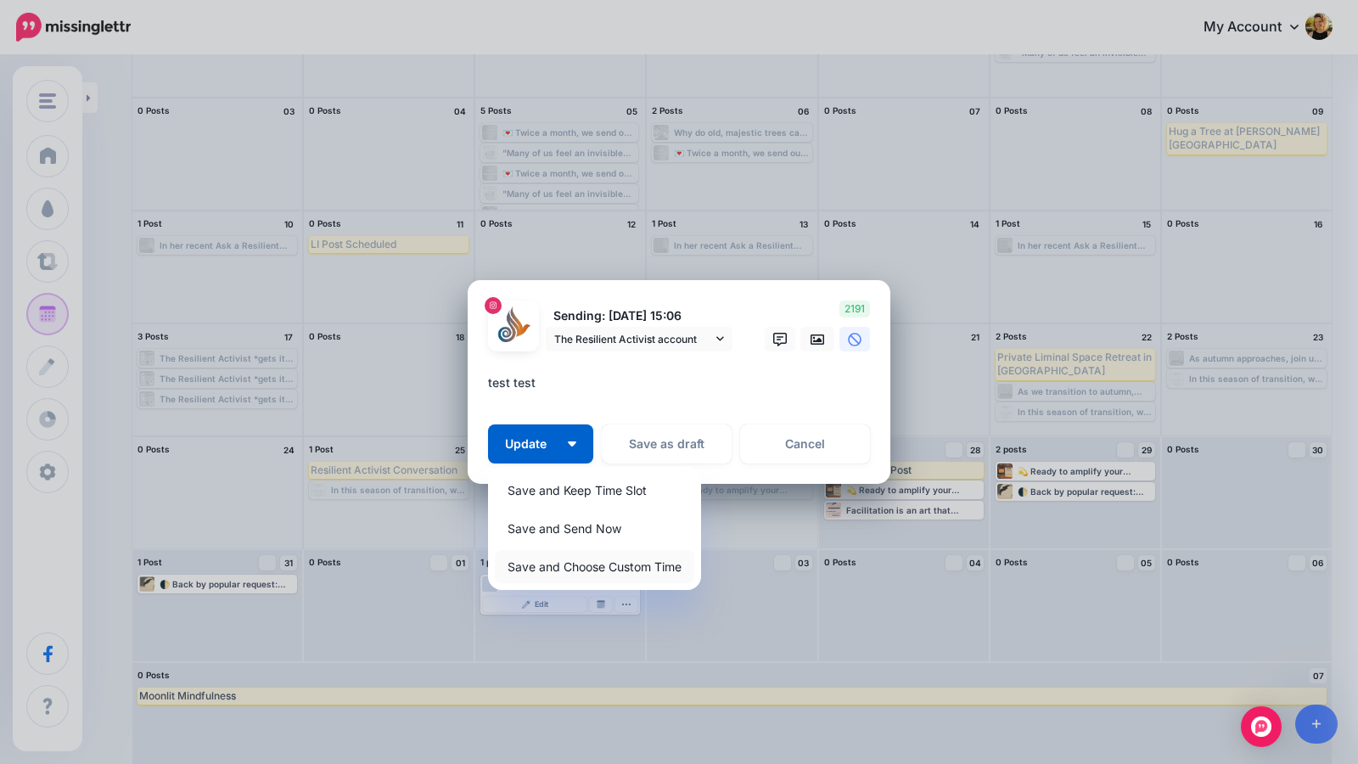
click at [612, 568] on link "Save and Choose Custom Time" at bounding box center [595, 566] width 200 height 33
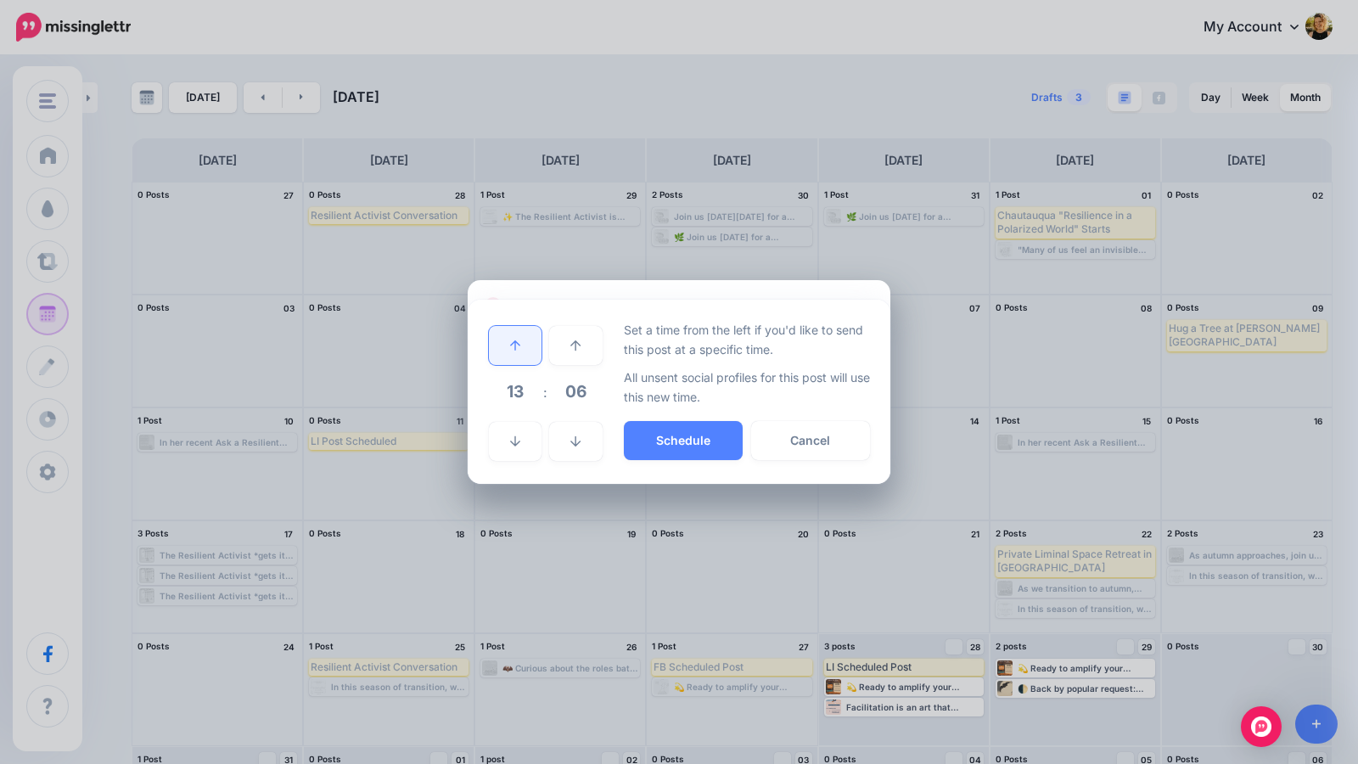
click at [517, 340] on icon at bounding box center [515, 346] width 10 height 12
click at [515, 438] on icon at bounding box center [515, 441] width 10 height 10
click at [514, 351] on link at bounding box center [515, 345] width 53 height 39
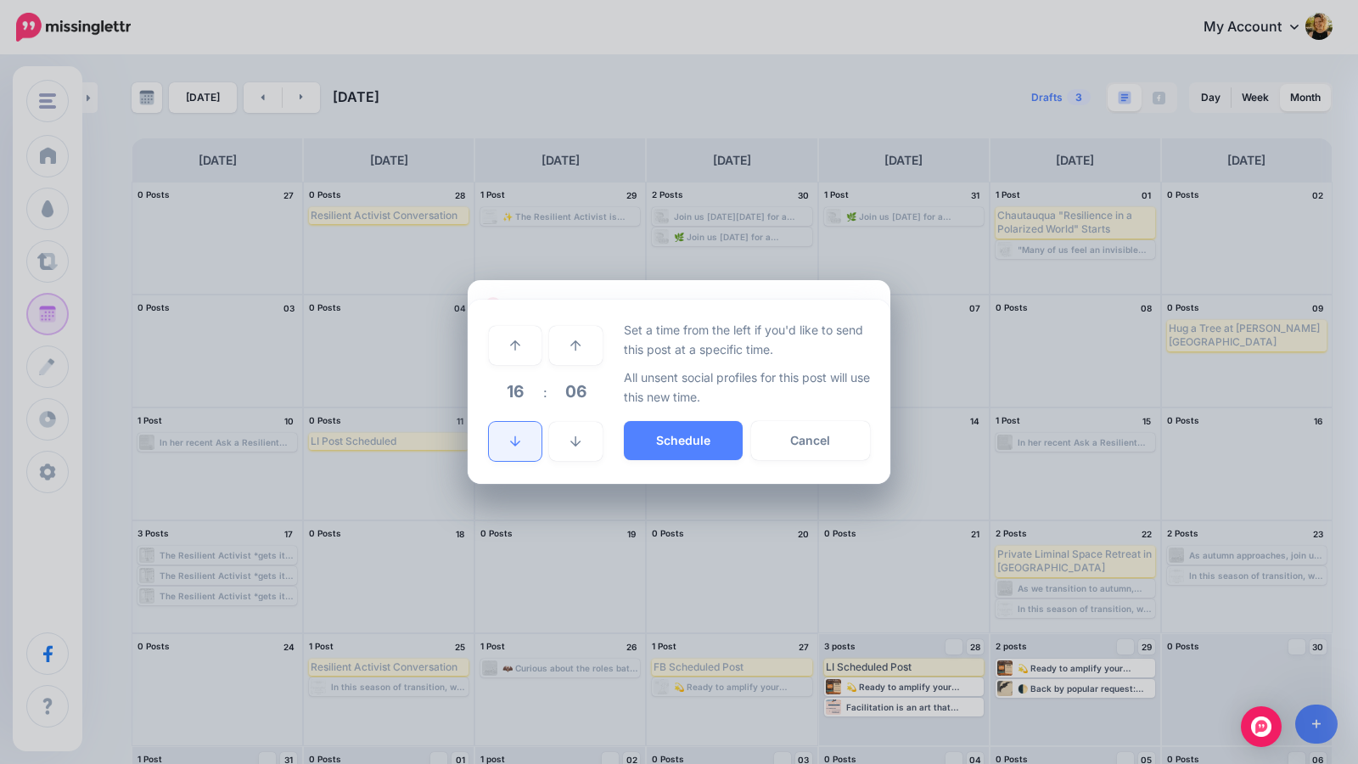
click at [508, 440] on link at bounding box center [515, 441] width 53 height 39
click at [512, 348] on icon at bounding box center [515, 346] width 10 height 12
click at [568, 423] on link at bounding box center [575, 441] width 53 height 39
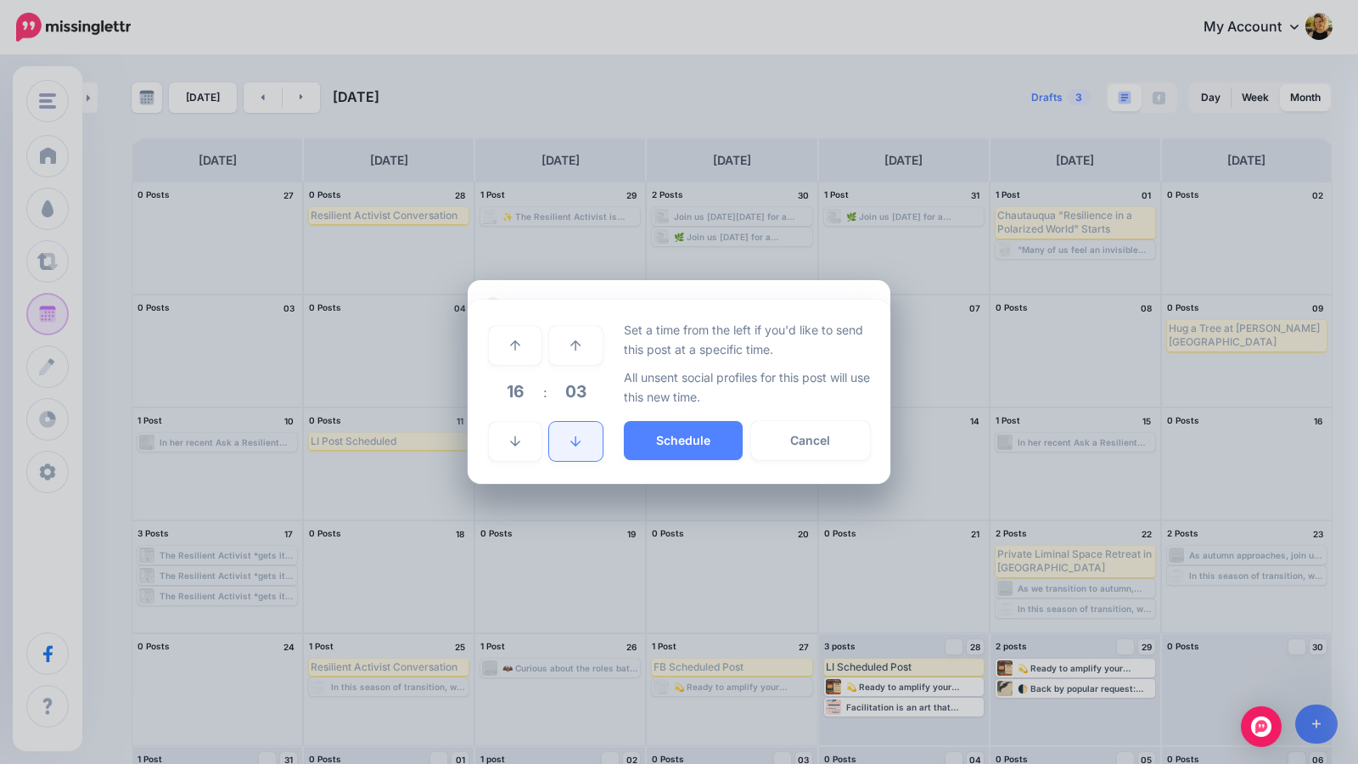
click at [568, 423] on link at bounding box center [575, 441] width 53 height 39
click at [675, 434] on button "Schedule" at bounding box center [683, 440] width 119 height 39
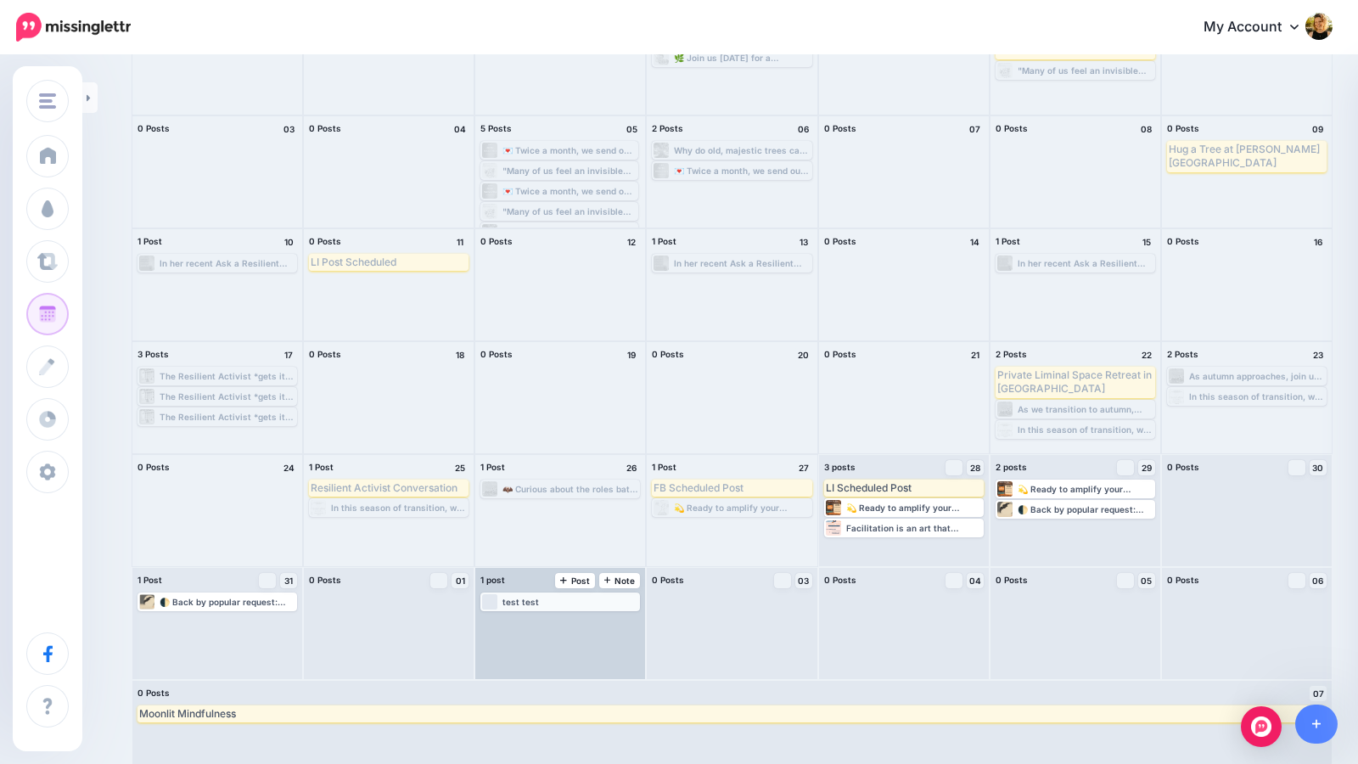
scroll to position [181, 0]
click at [584, 604] on div "Loading test test" at bounding box center [560, 600] width 156 height 15
click at [606, 621] on link "Manage Dates" at bounding box center [601, 620] width 22 height 15
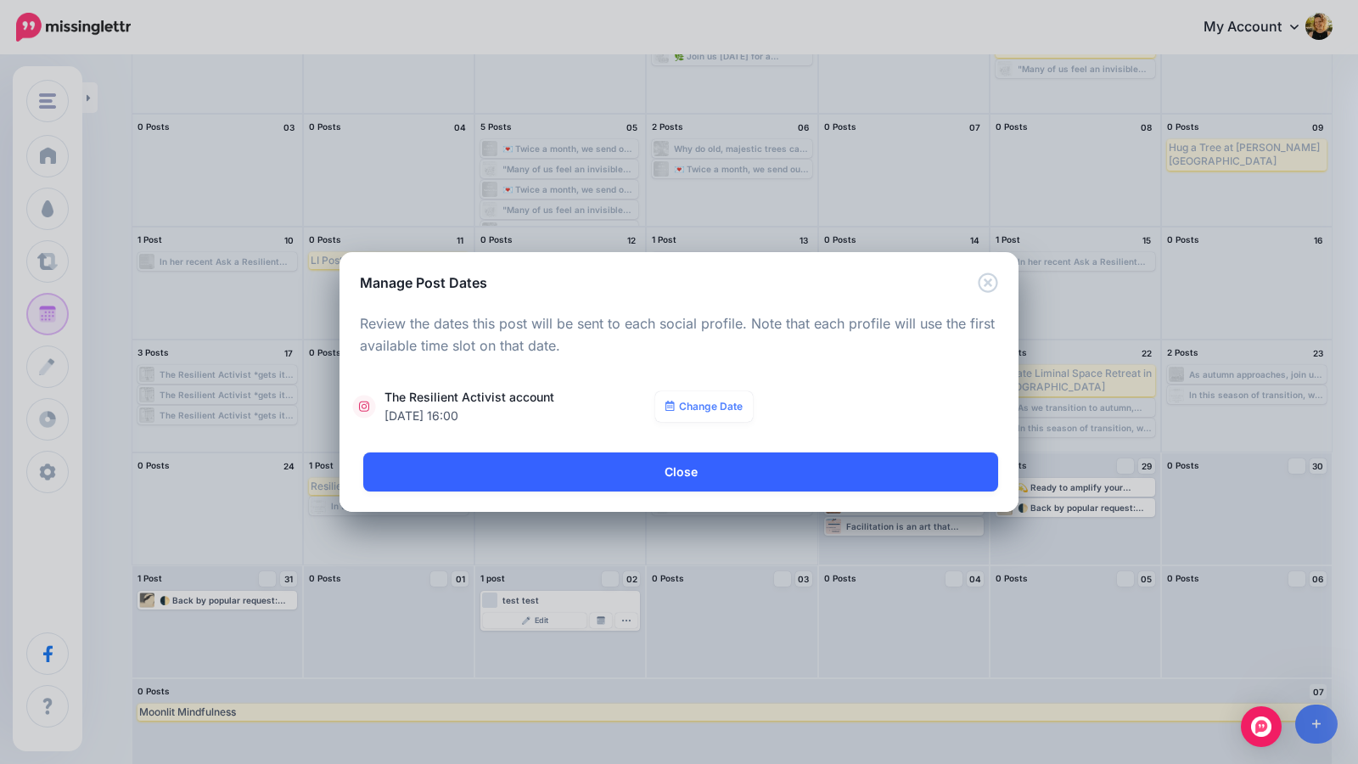
click at [669, 470] on link "Close" at bounding box center [680, 472] width 635 height 39
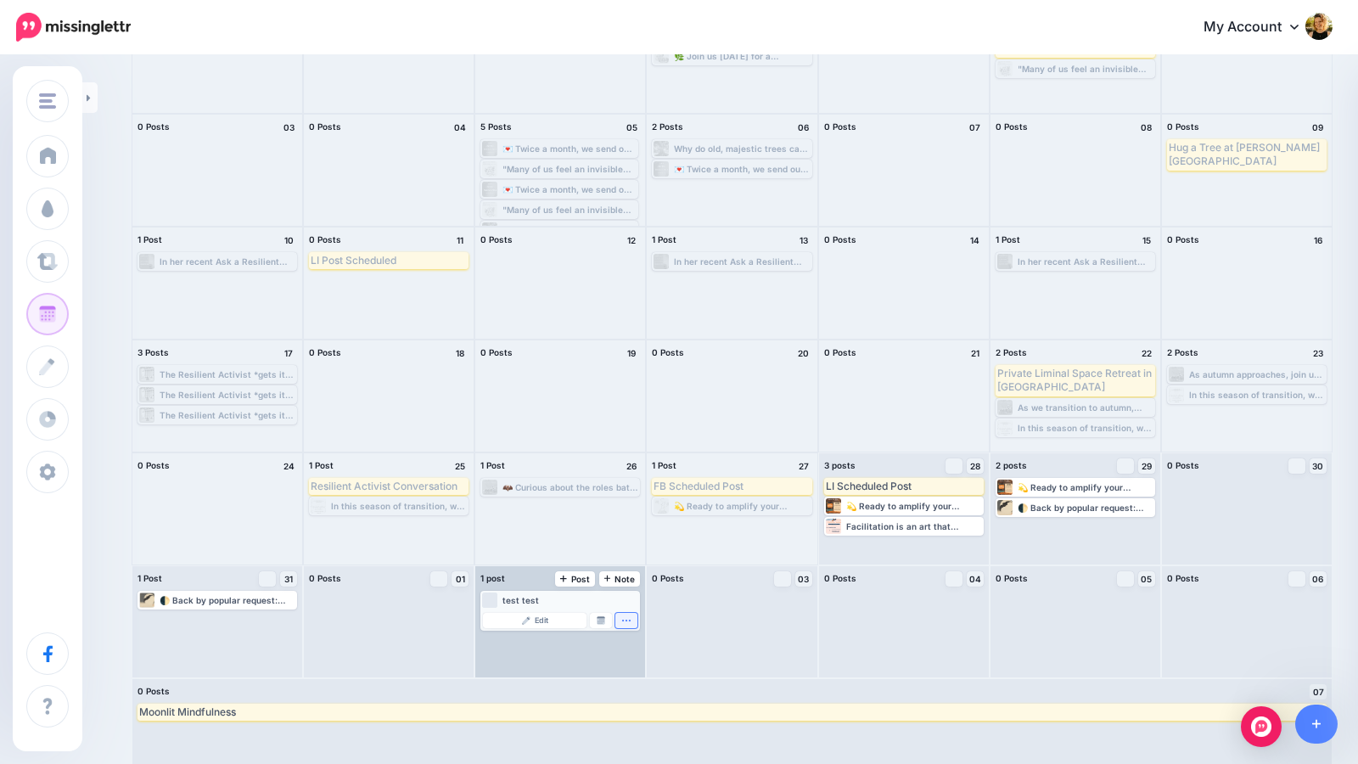
click at [627, 621] on icon "button" at bounding box center [626, 621] width 8 height 2
click at [593, 665] on link "Delete Post" at bounding box center [589, 668] width 88 height 19
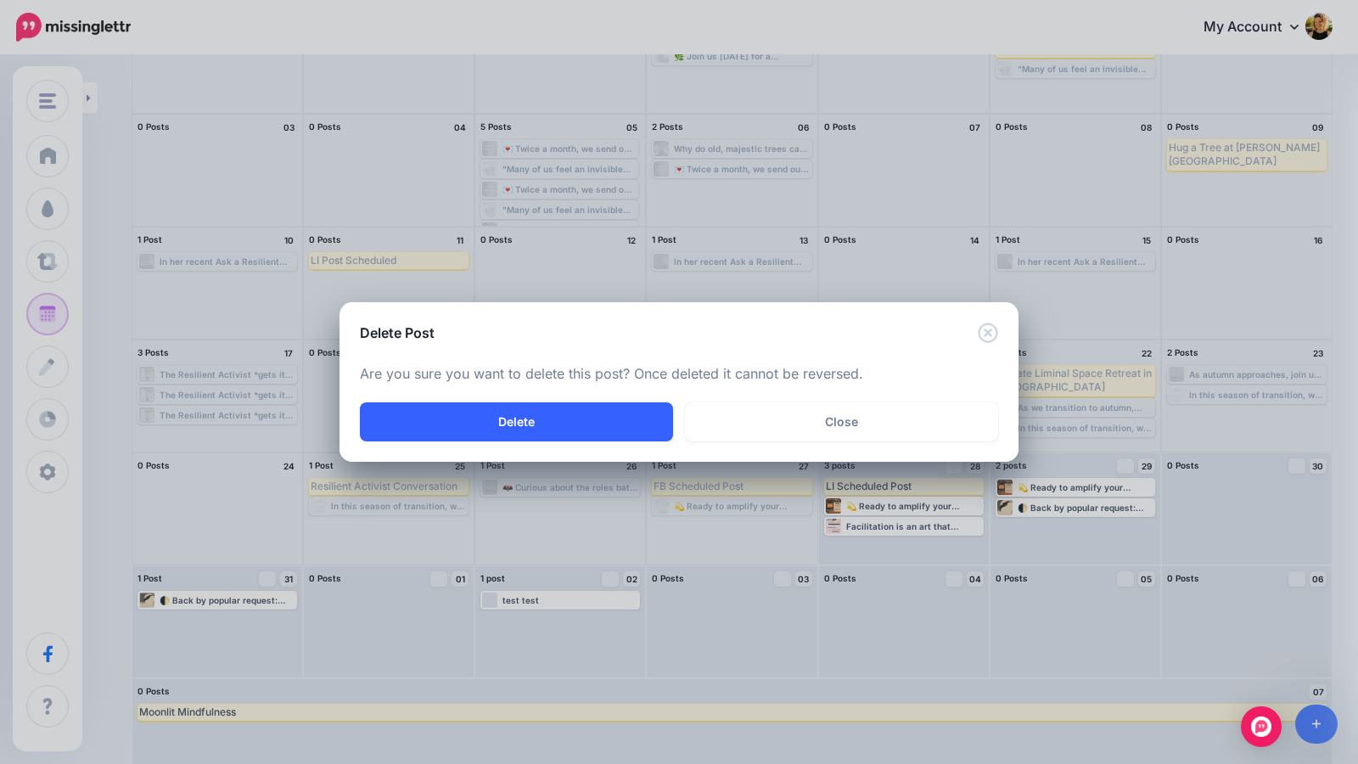
click at [561, 426] on button "Delete" at bounding box center [516, 421] width 313 height 39
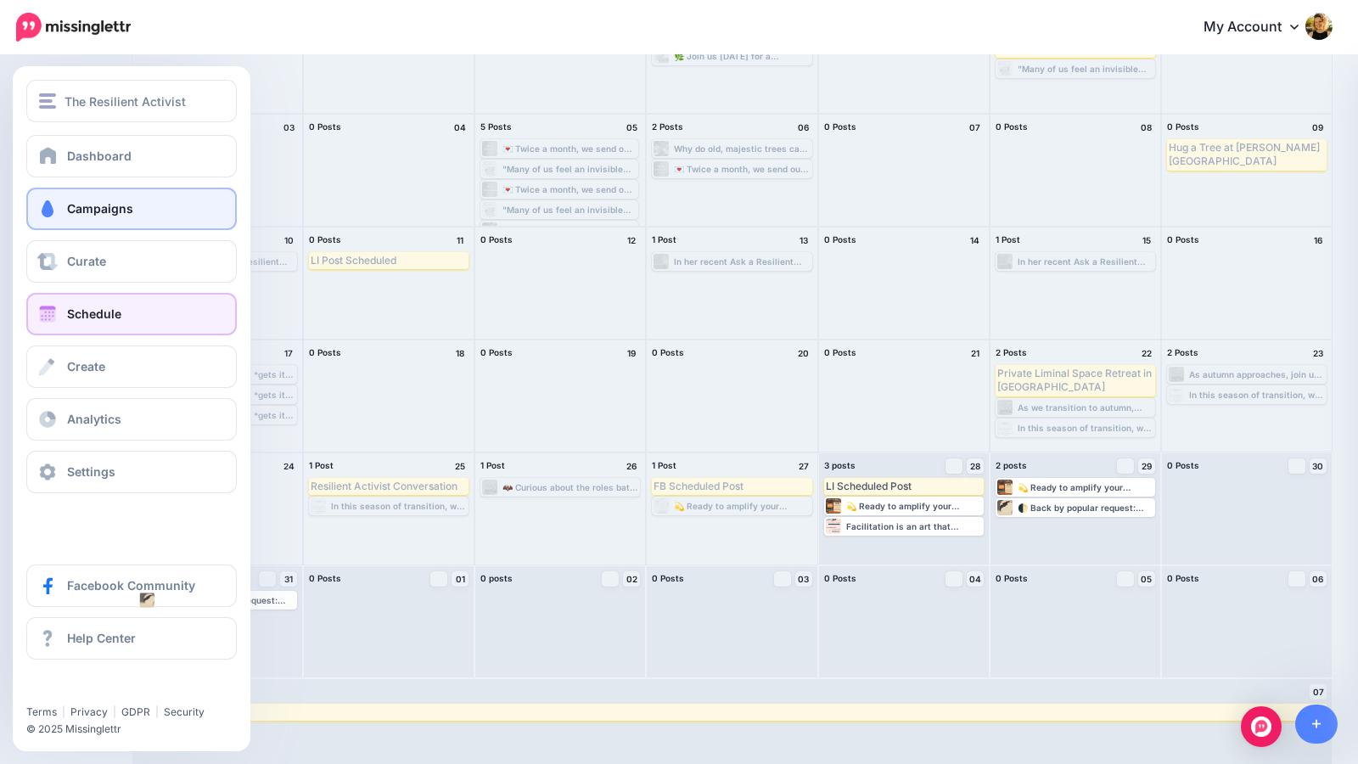
click at [120, 213] on span "Campaigns" at bounding box center [100, 208] width 66 height 14
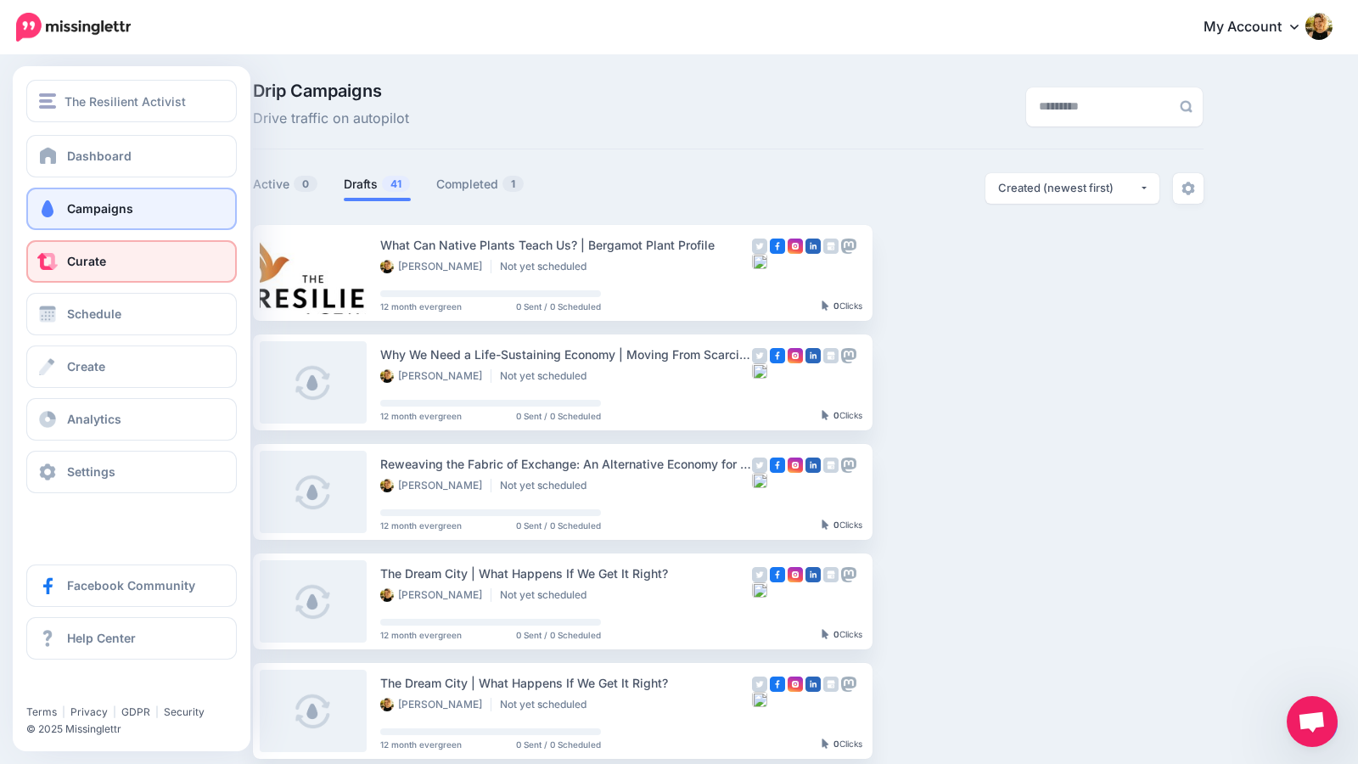
click at [96, 256] on span "Curate" at bounding box center [86, 261] width 39 height 14
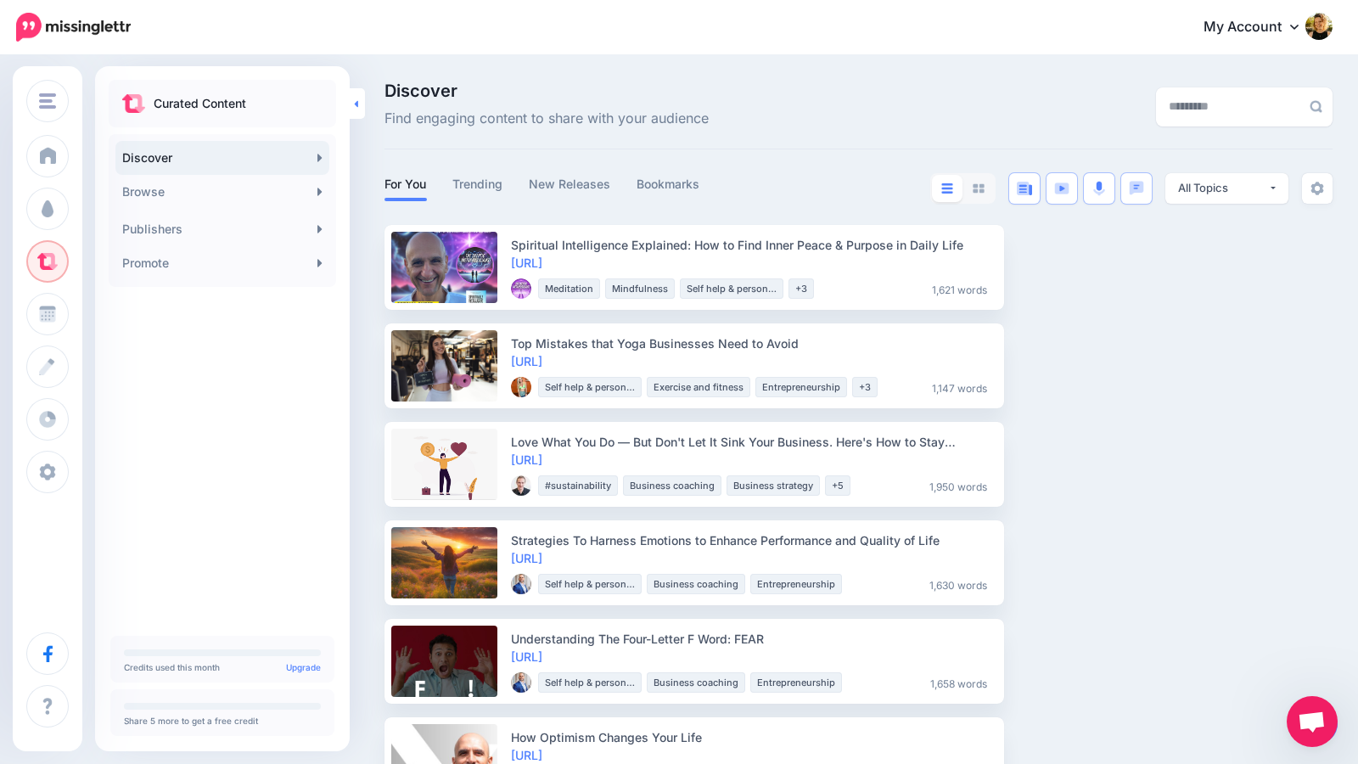
click at [356, 105] on icon at bounding box center [356, 103] width 3 height 7
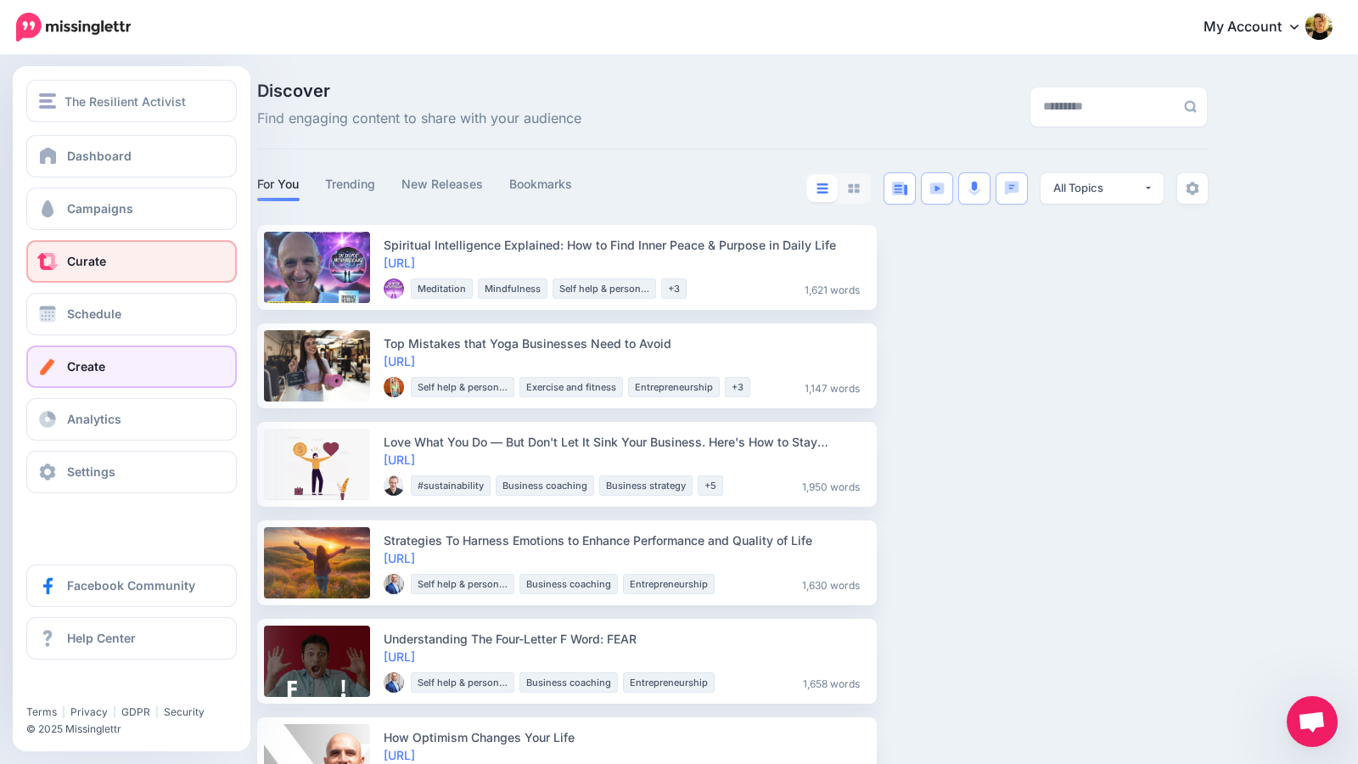
click at [58, 365] on span at bounding box center [48, 366] width 22 height 17
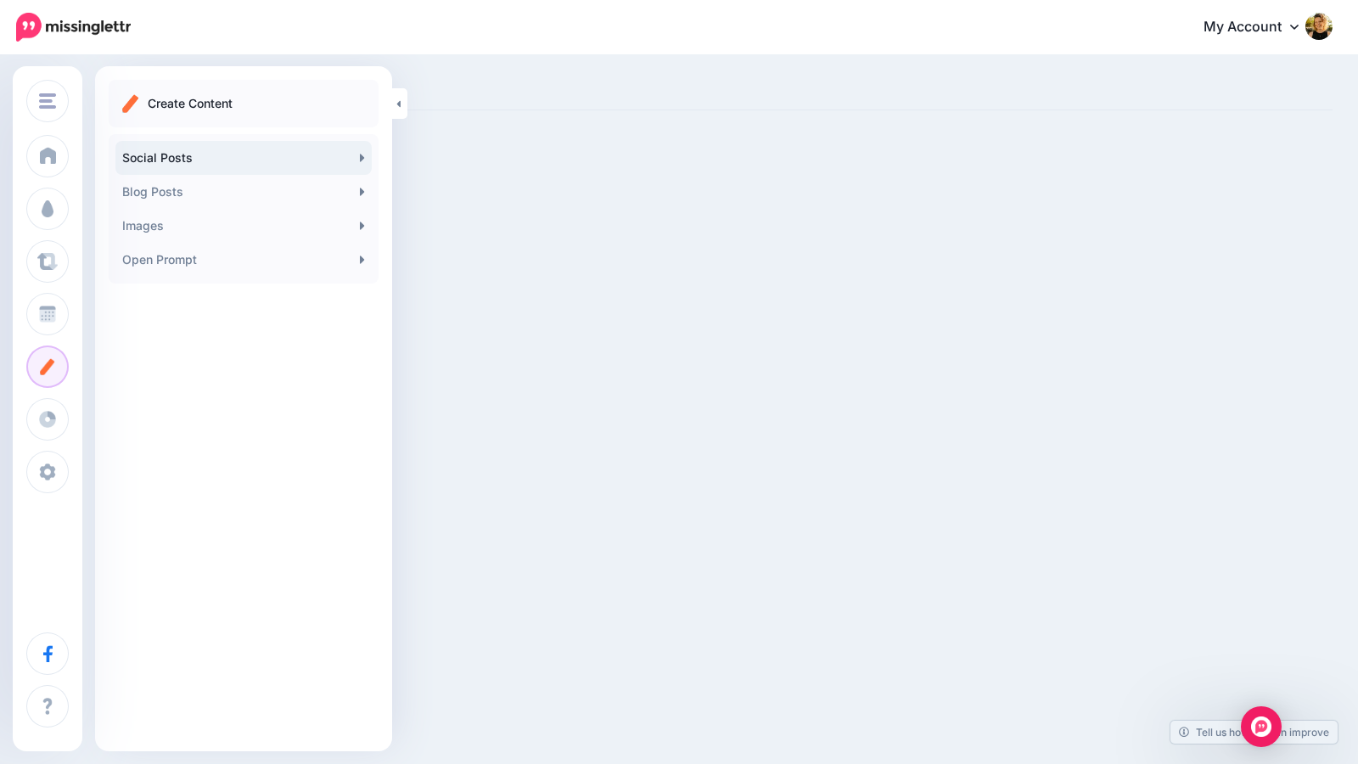
click at [340, 149] on link "Social Posts" at bounding box center [243, 158] width 256 height 34
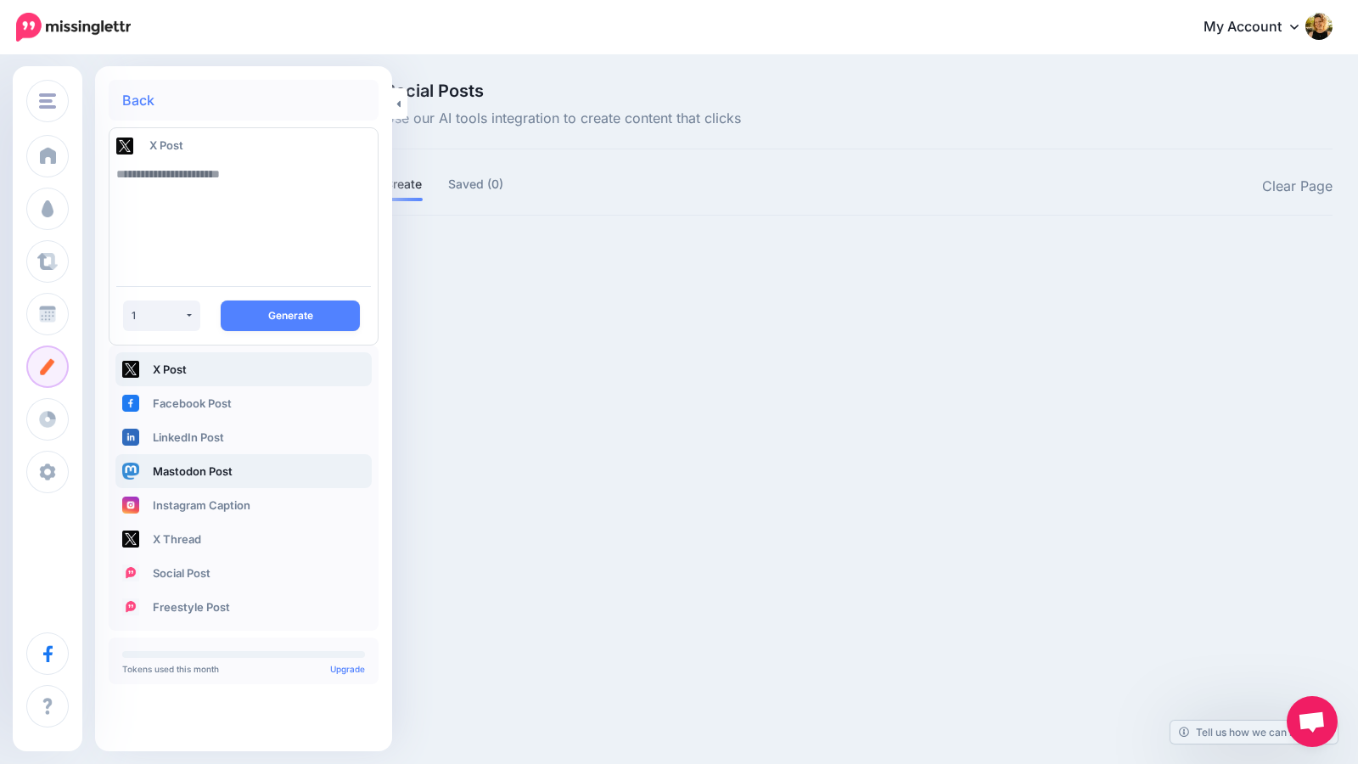
click at [305, 481] on link "Mastodon Post" at bounding box center [243, 471] width 256 height 34
click at [299, 502] on link "Instagram Caption" at bounding box center [243, 505] width 256 height 34
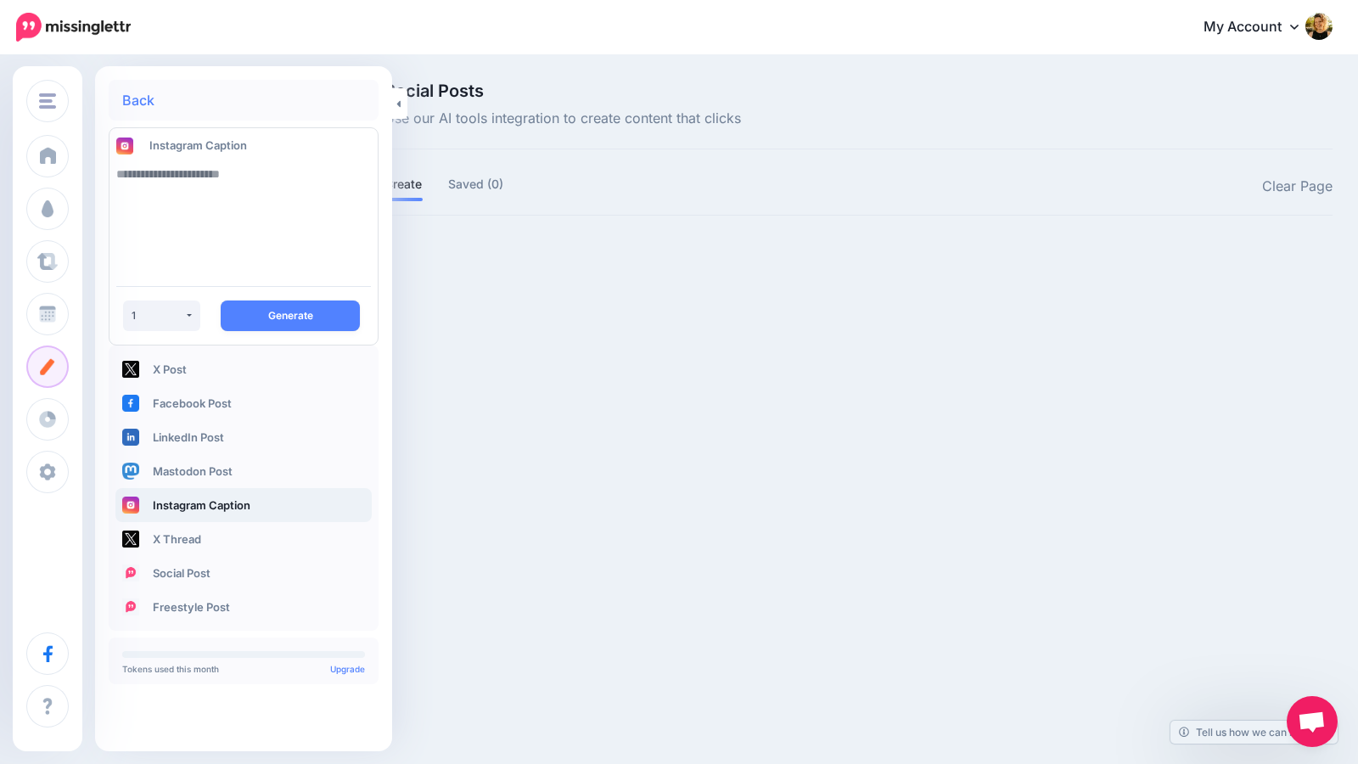
click at [391, 105] on div "Back Instagram Caption * * * * * 1 Generate" at bounding box center [243, 392] width 297 height 625
click at [395, 104] on link at bounding box center [399, 103] width 15 height 31
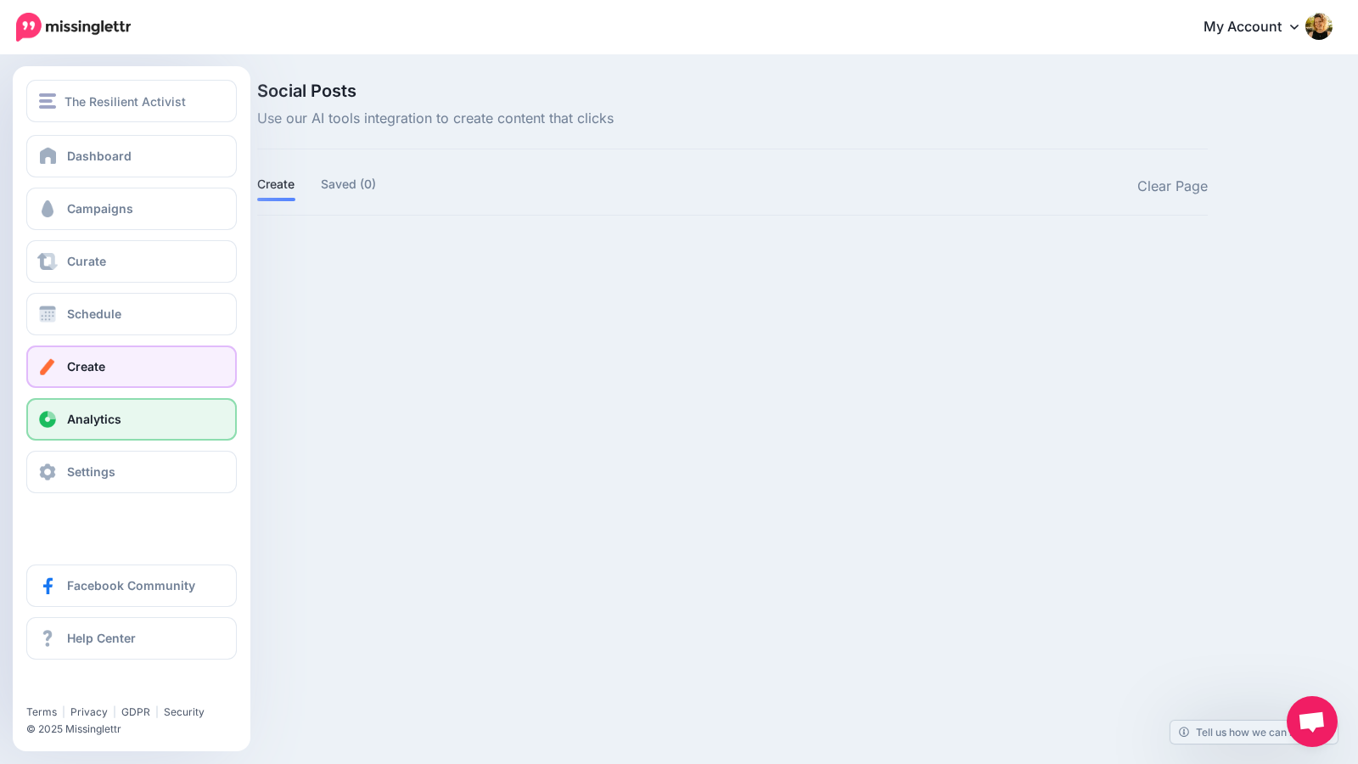
click at [52, 417] on span at bounding box center [48, 419] width 22 height 17
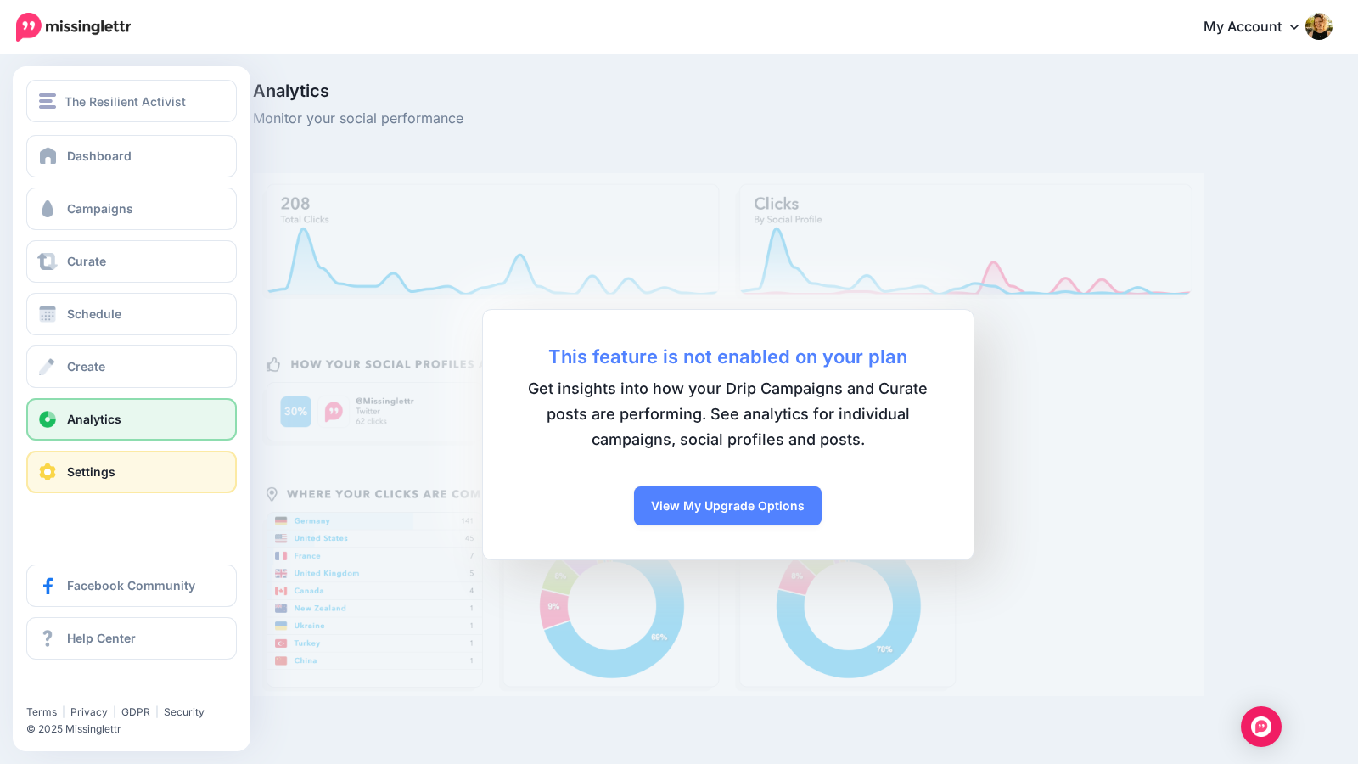
click at [49, 472] on span at bounding box center [48, 472] width 22 height 17
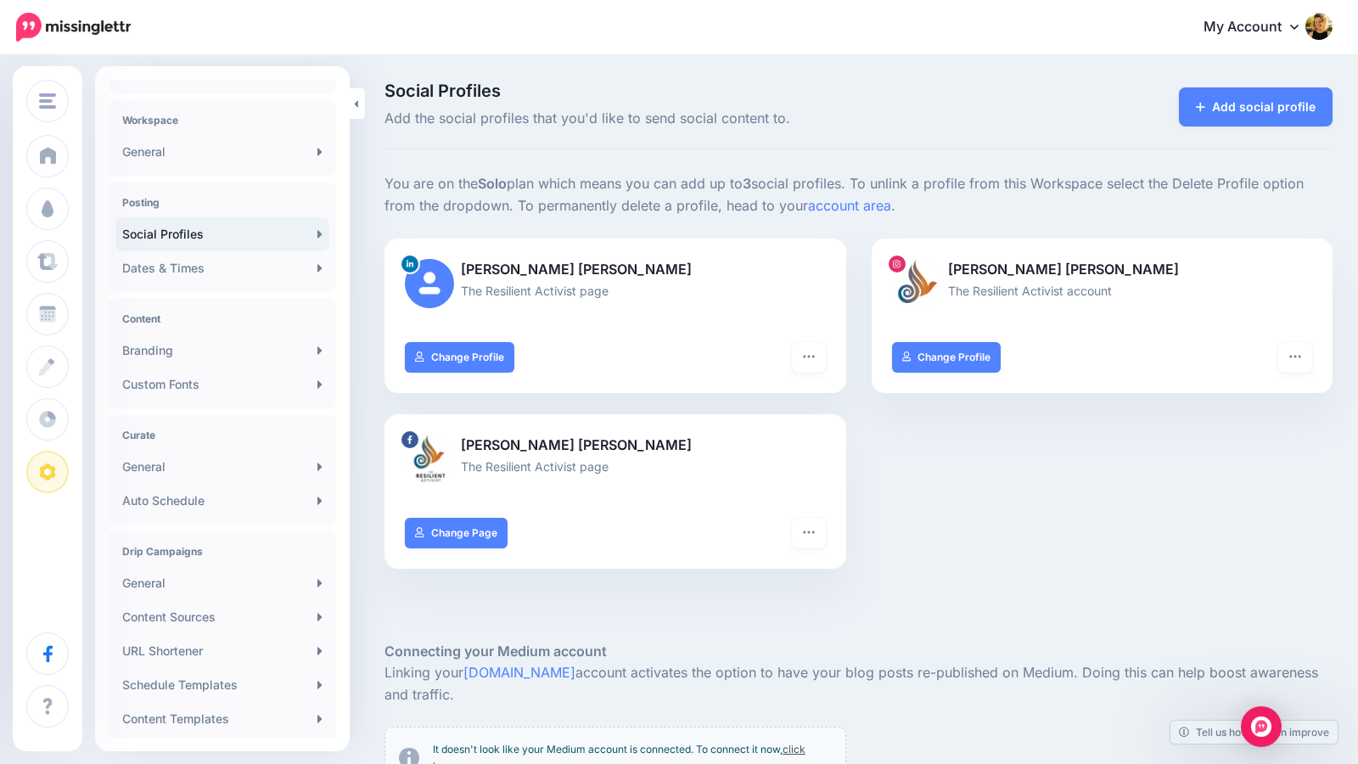
scroll to position [30, 0]
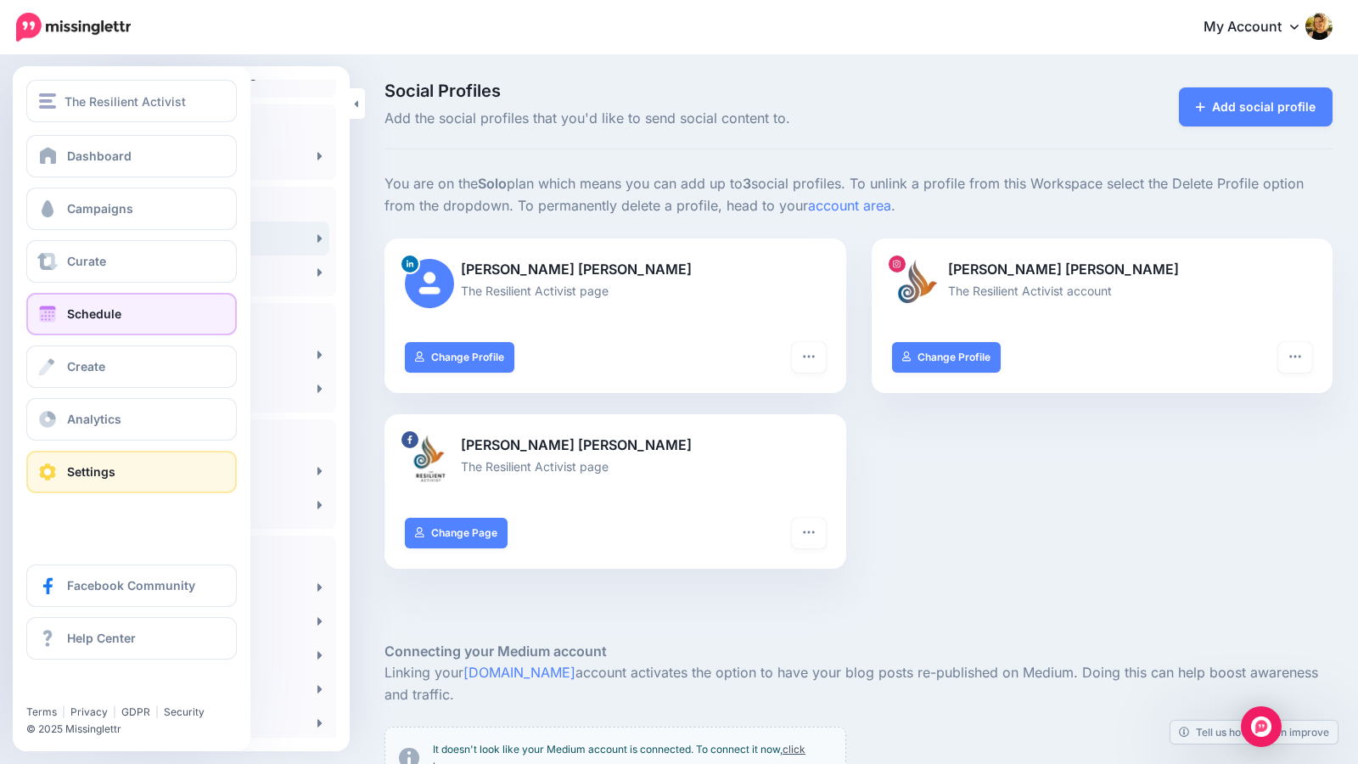
click at [53, 313] on span at bounding box center [48, 314] width 22 height 17
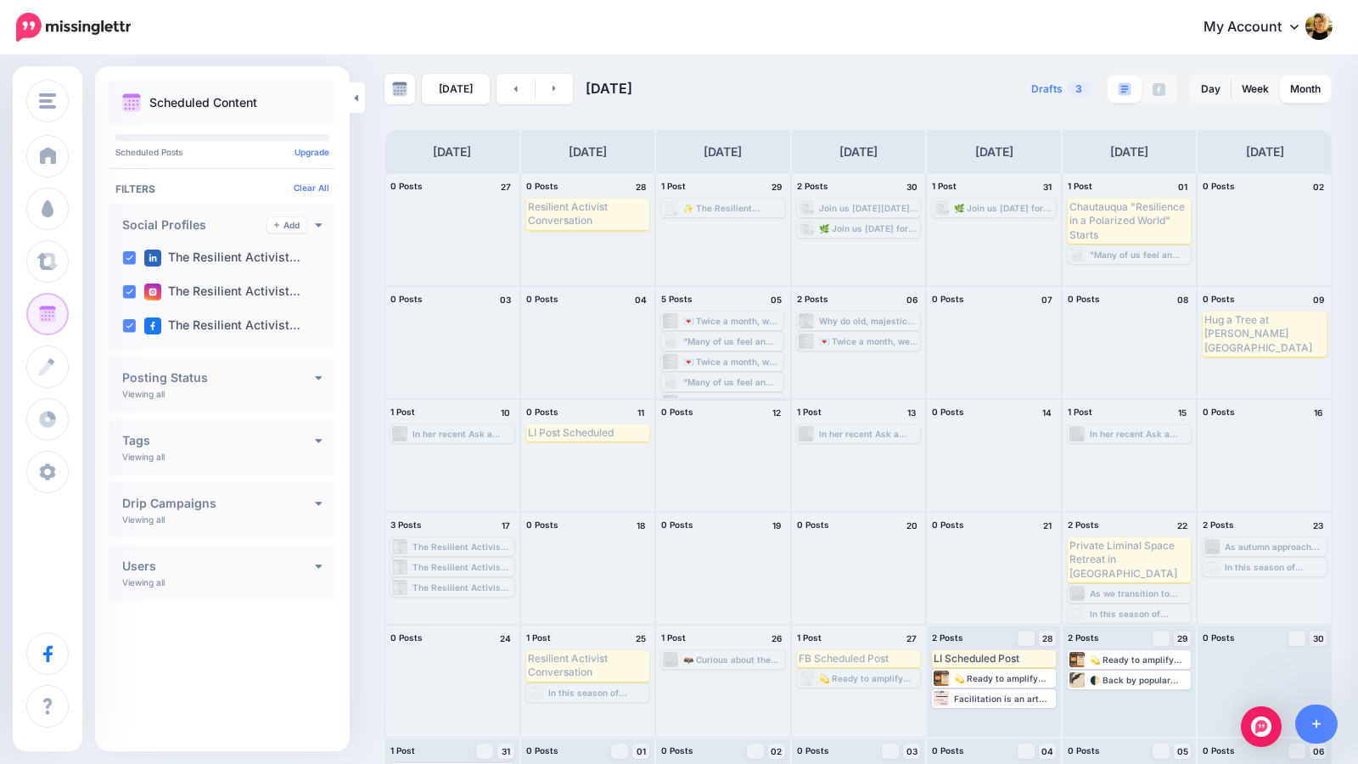
scroll to position [29, 0]
